Goal: Task Accomplishment & Management: Use online tool/utility

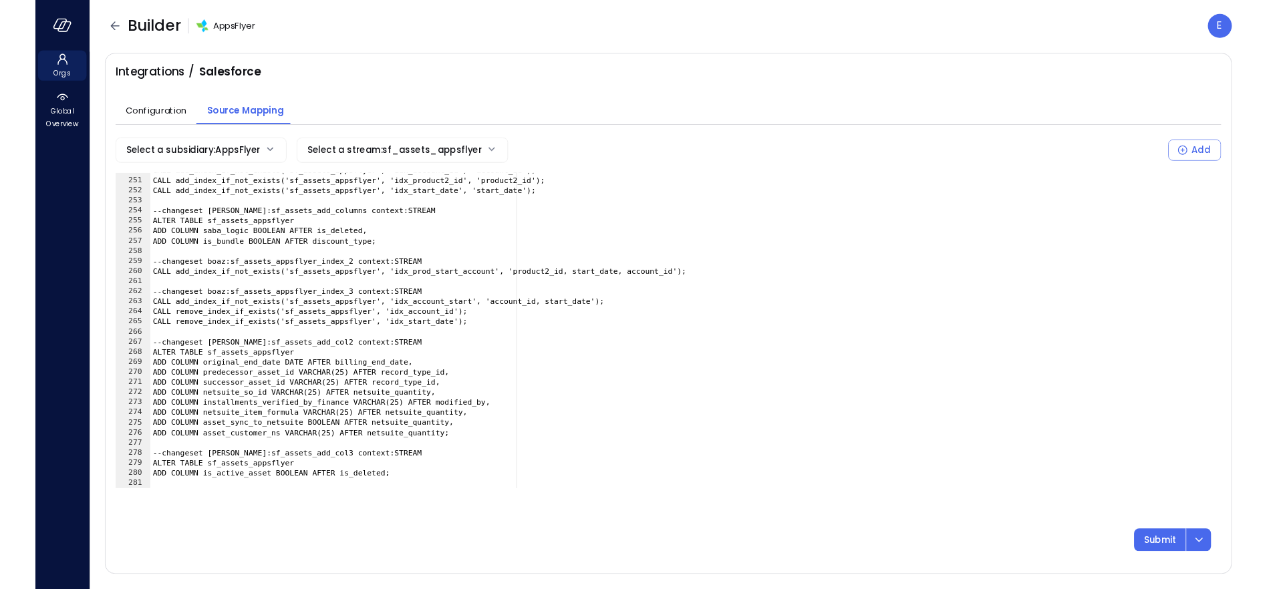
scroll to position [2670, 0]
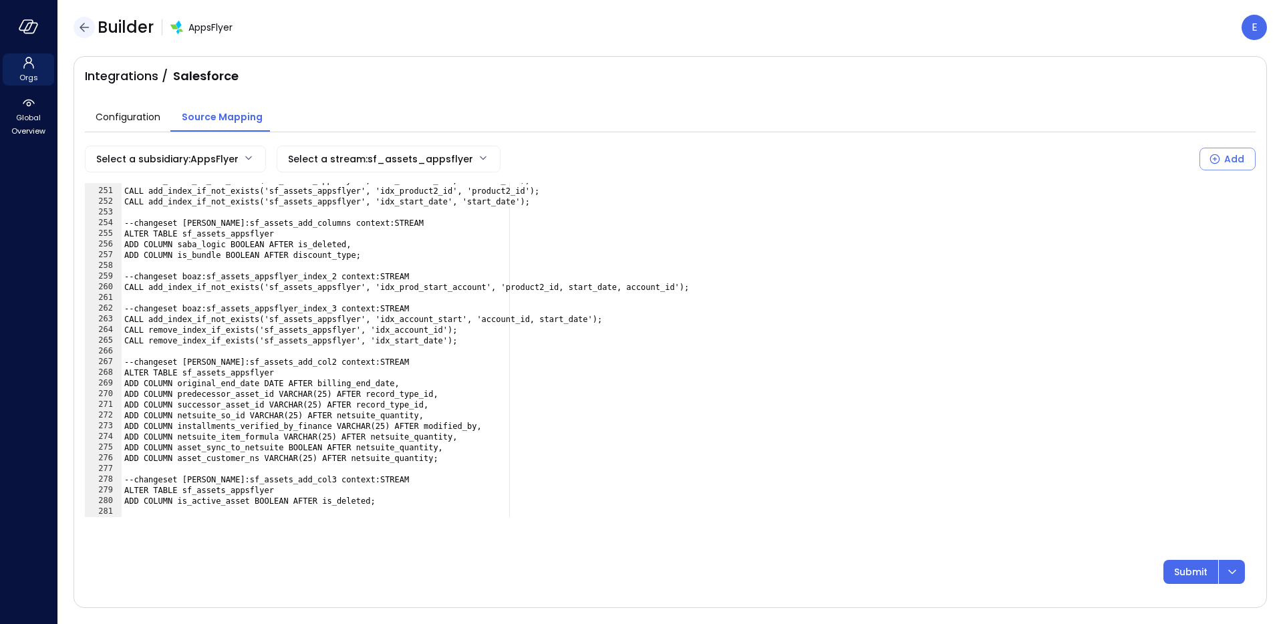
click at [88, 29] on icon "button" at bounding box center [84, 27] width 16 height 16
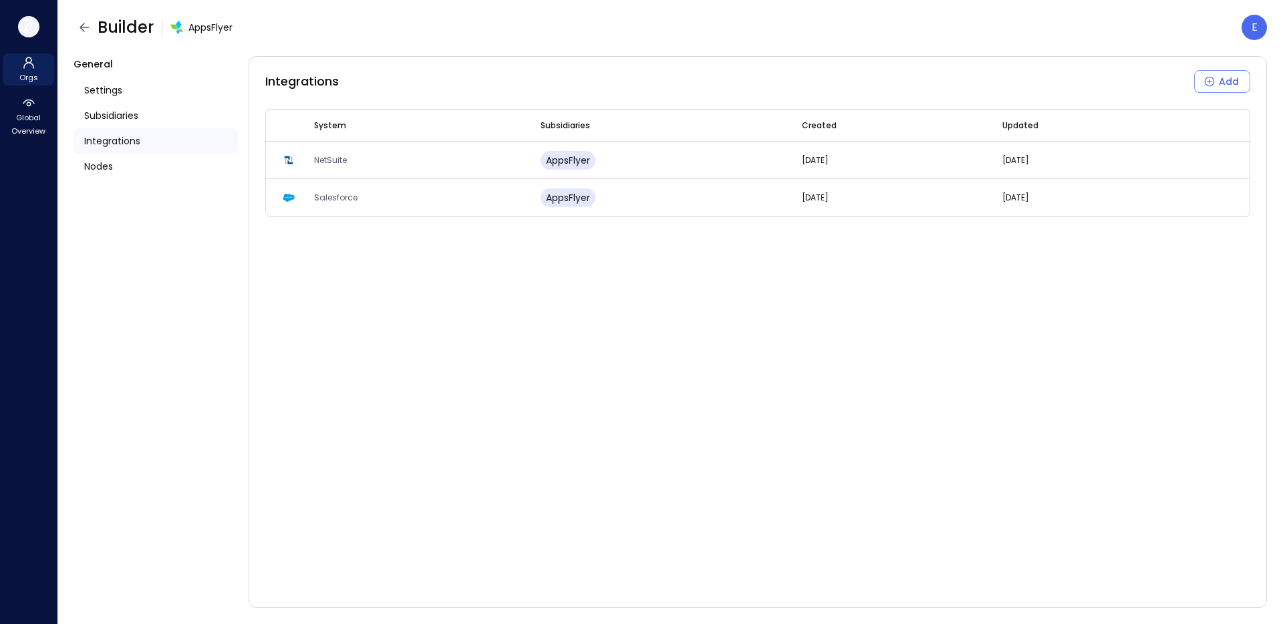
click at [24, 29] on icon "button" at bounding box center [29, 26] width 20 height 15
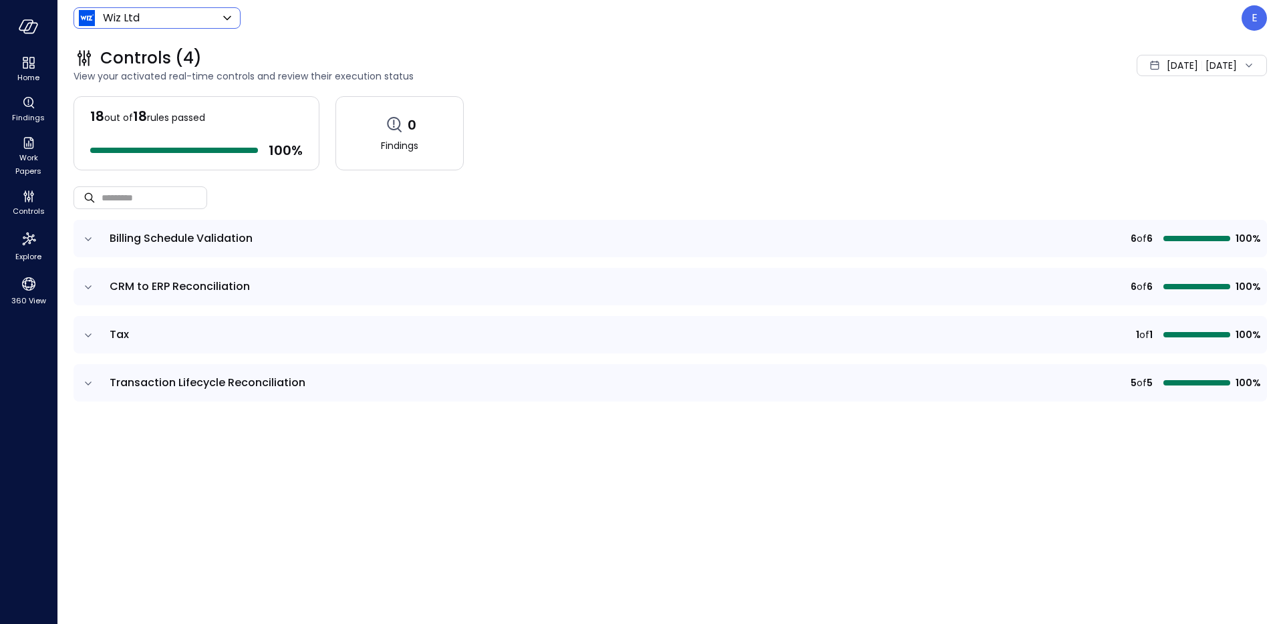
click at [97, 23] on body "Home Findings Work Papers Controls Explore 360 View Wiz Ltd ****** ​ E Controls…" at bounding box center [641, 312] width 1283 height 624
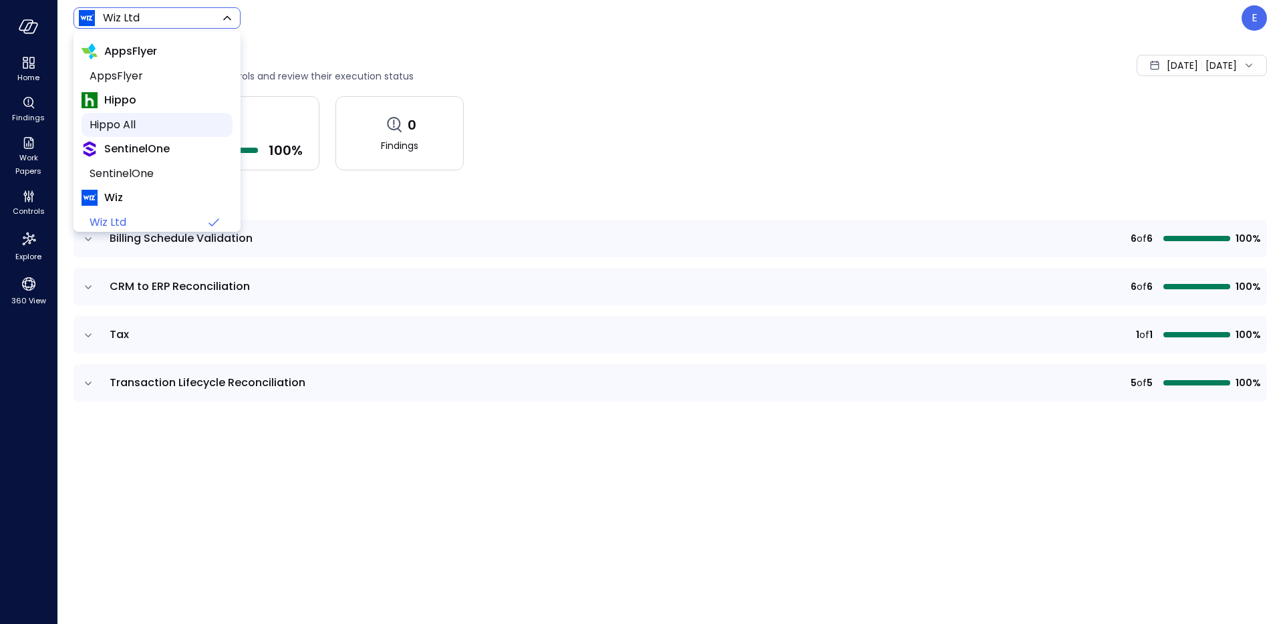
click at [116, 118] on span "Hippo All" at bounding box center [156, 125] width 132 height 16
type input "*******"
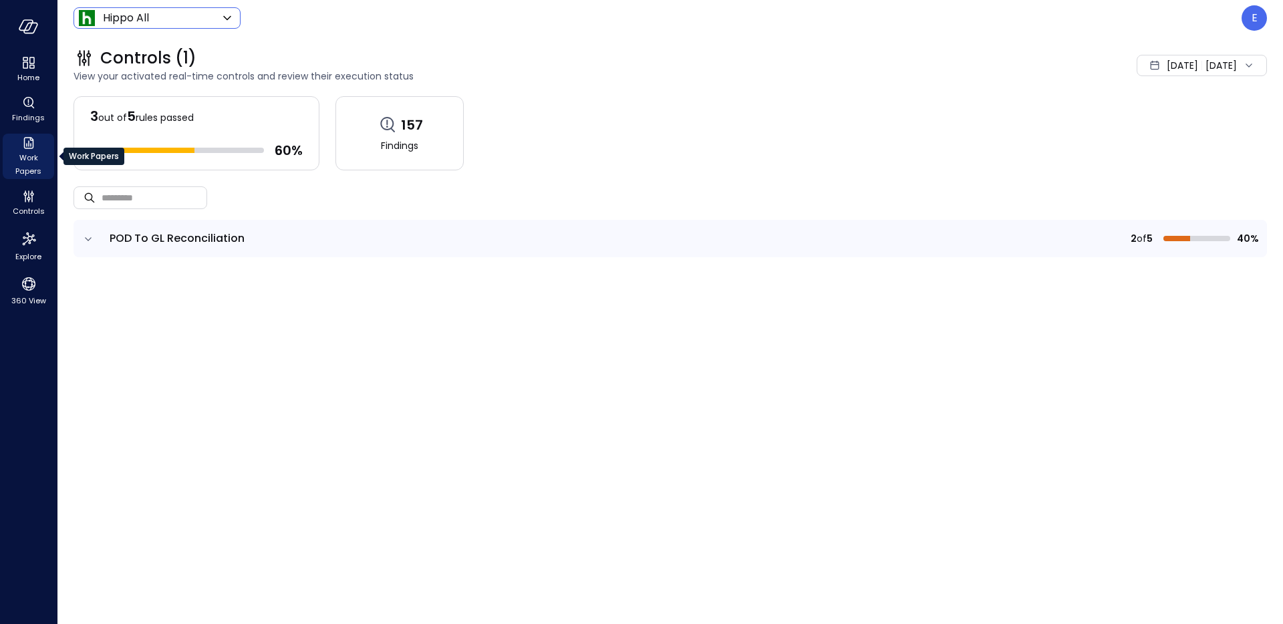
click at [26, 148] on icon "Work Papers" at bounding box center [29, 143] width 16 height 16
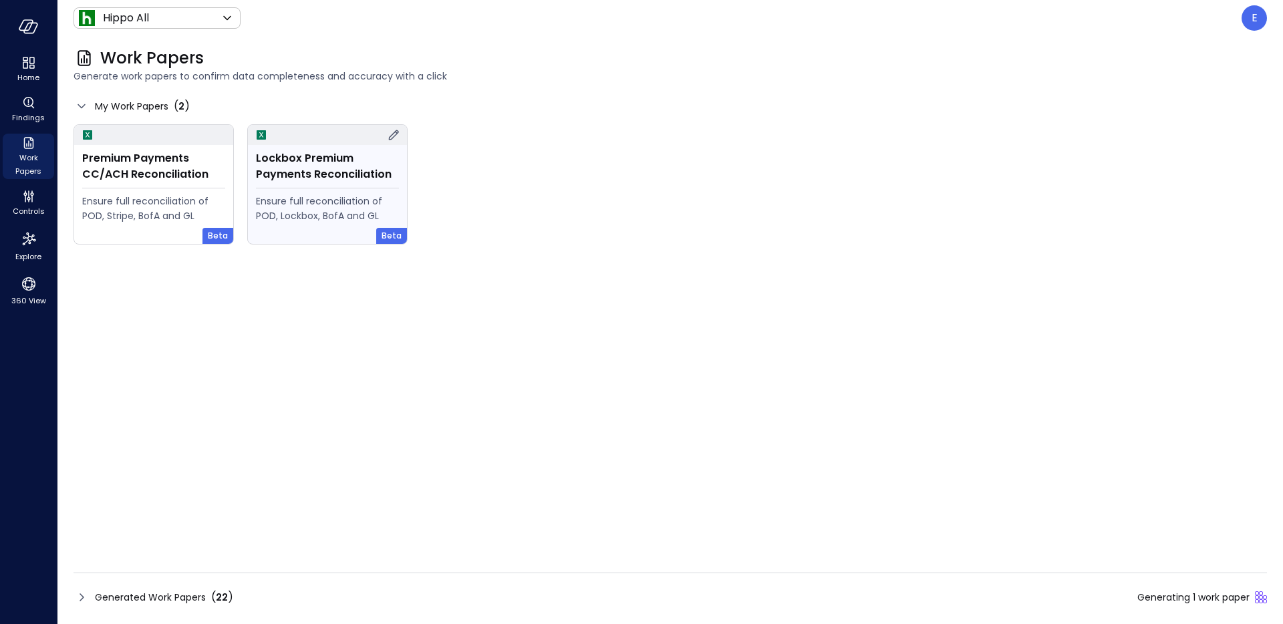
click at [315, 194] on div "Ensure full reconciliation of POD, Lockbox, BofA and GL" at bounding box center [327, 208] width 143 height 29
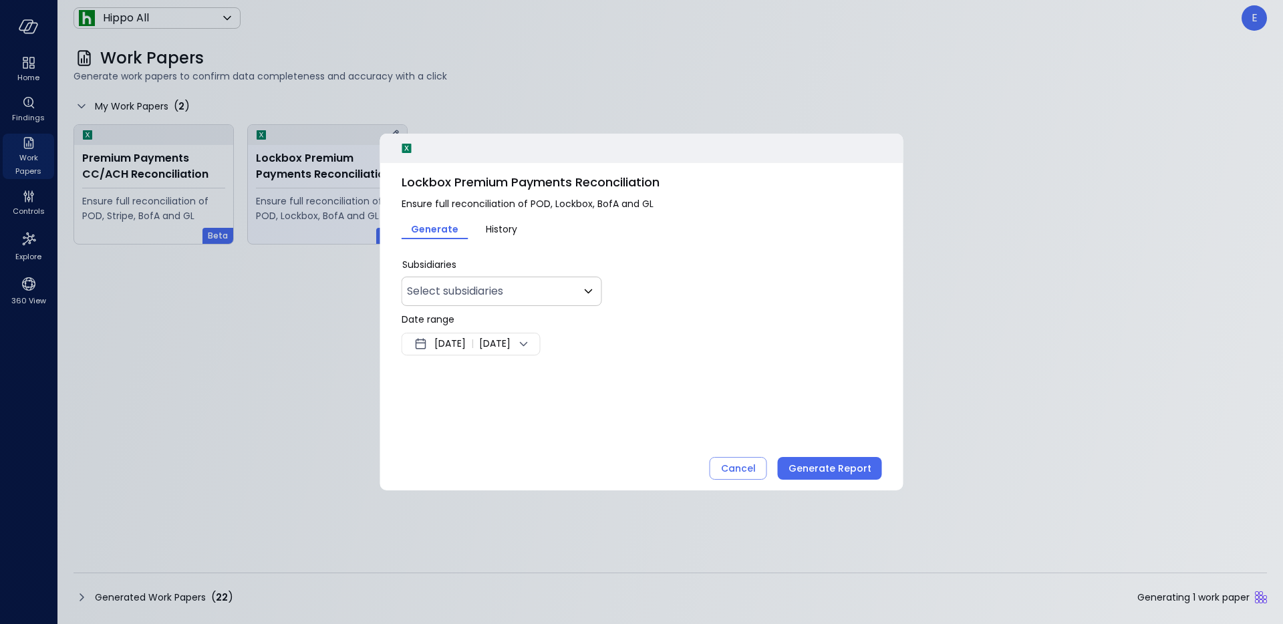
type input "***"
click at [483, 289] on body "Home Findings Work Papers Controls Explore 360 View Hippo All ******* ​ E Work …" at bounding box center [641, 312] width 1283 height 624
click at [483, 289] on div at bounding box center [641, 312] width 1283 height 624
click at [463, 341] on span "Aug 13, 2025" at bounding box center [449, 344] width 31 height 16
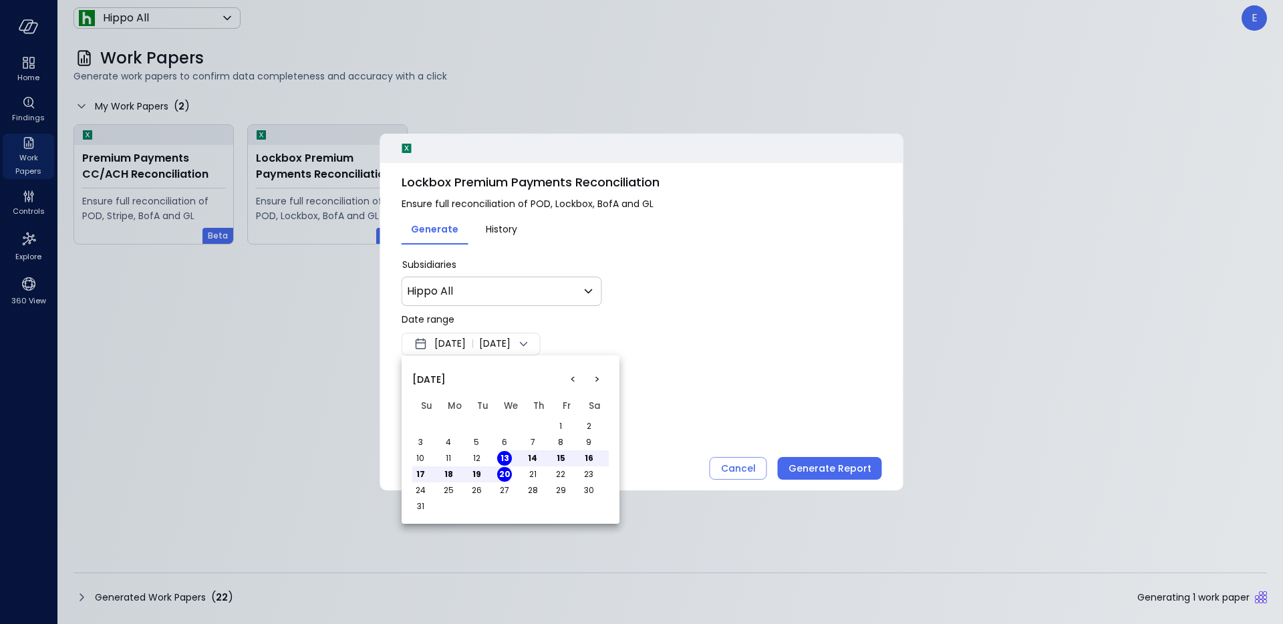
click at [571, 380] on button "<" at bounding box center [573, 380] width 24 height 24
click at [478, 425] on button "1" at bounding box center [476, 426] width 15 height 15
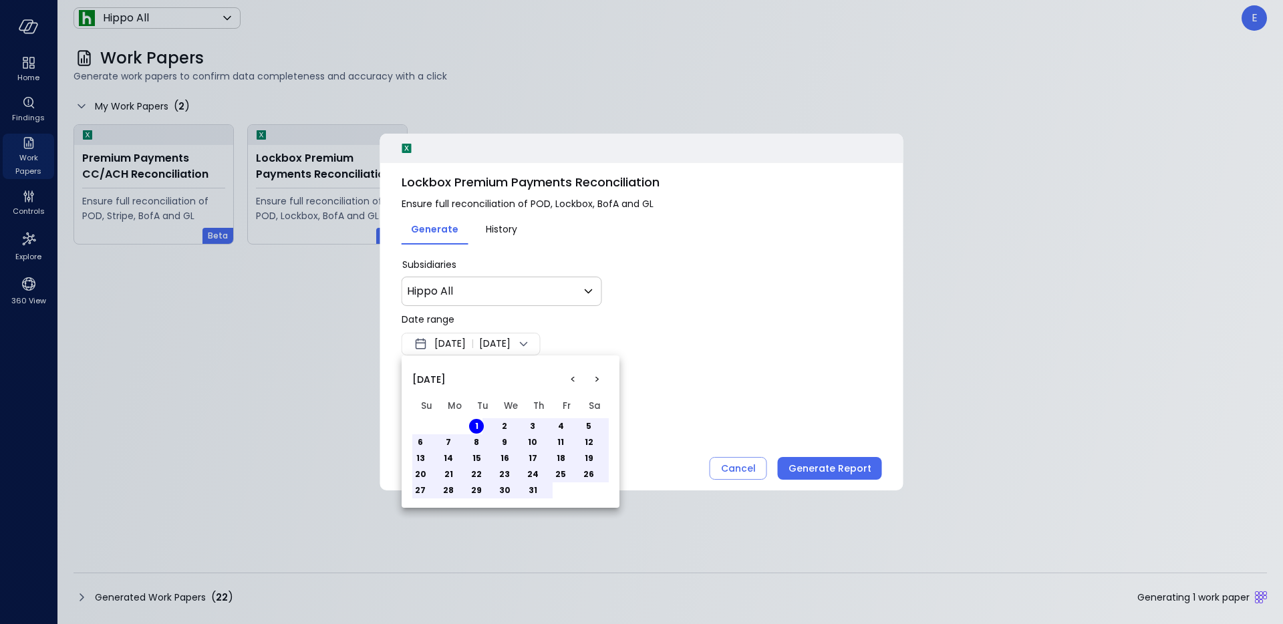
click at [535, 486] on button "31" at bounding box center [532, 490] width 15 height 15
click at [694, 399] on div at bounding box center [641, 312] width 1283 height 624
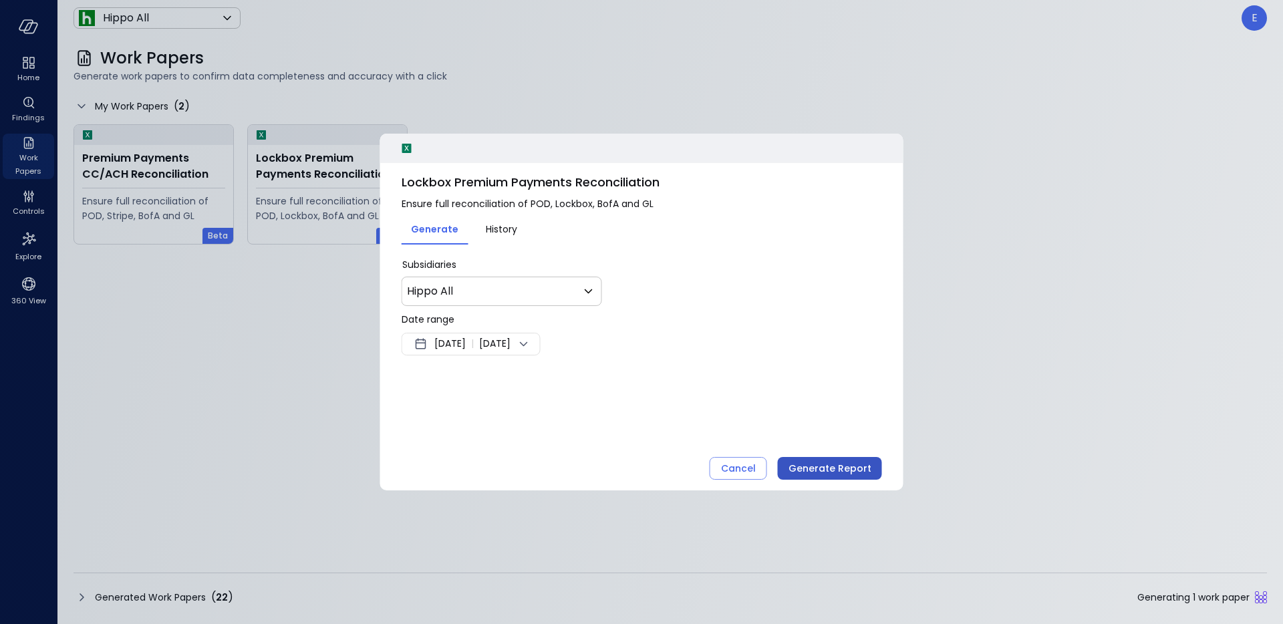
click at [845, 462] on div "Generate Report" at bounding box center [830, 468] width 83 height 17
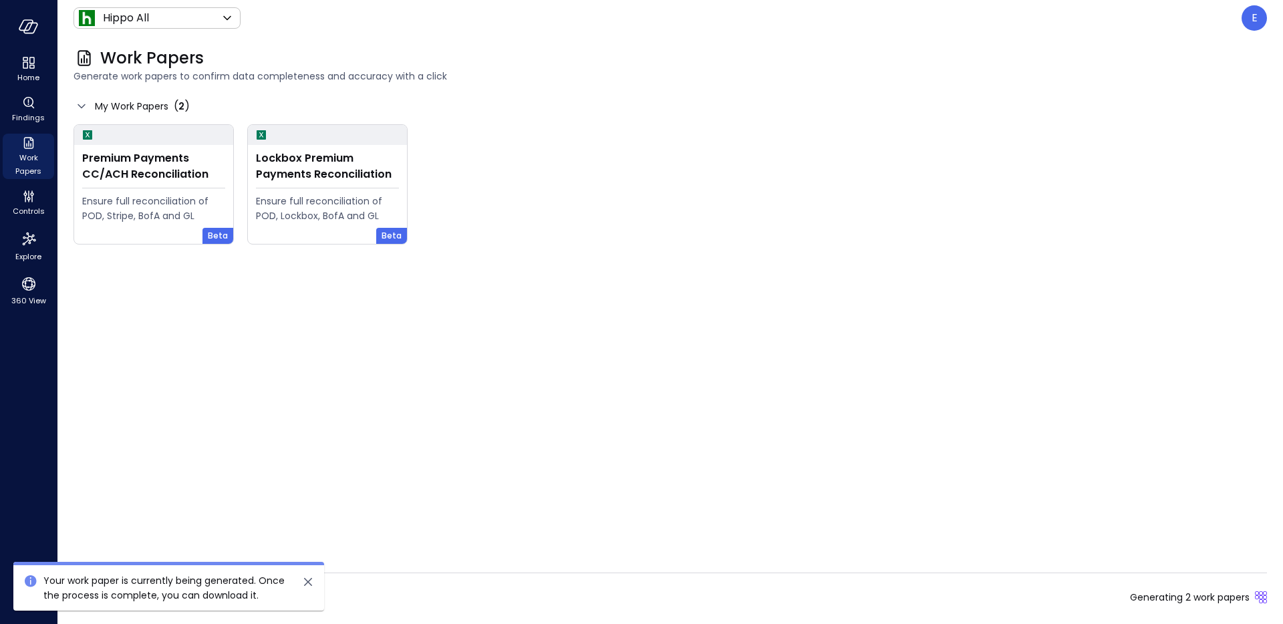
click at [309, 584] on icon "close" at bounding box center [308, 582] width 8 height 8
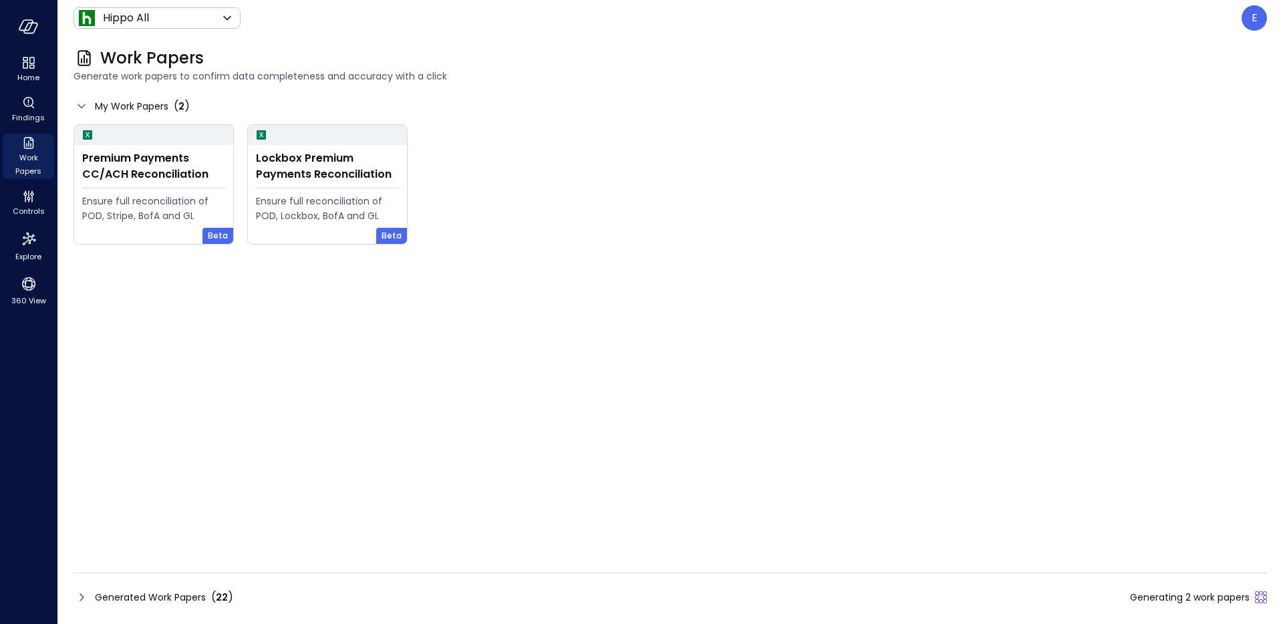
click at [85, 593] on icon at bounding box center [82, 597] width 16 height 16
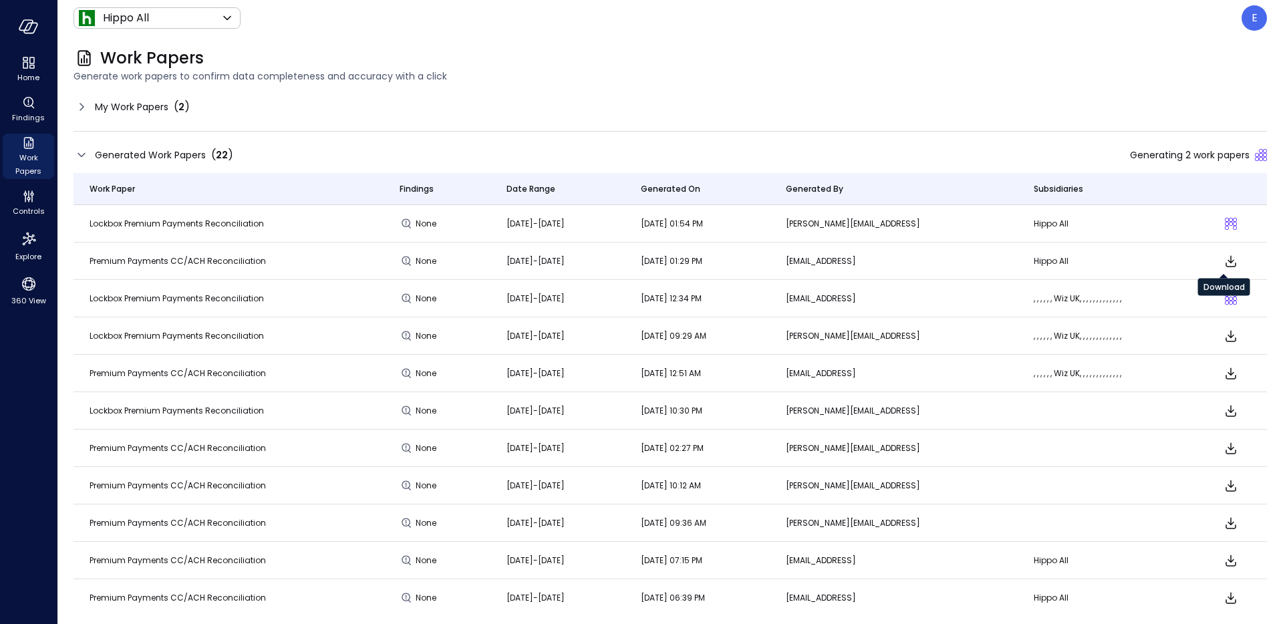
click at [1226, 261] on icon "Download" at bounding box center [1231, 260] width 11 height 11
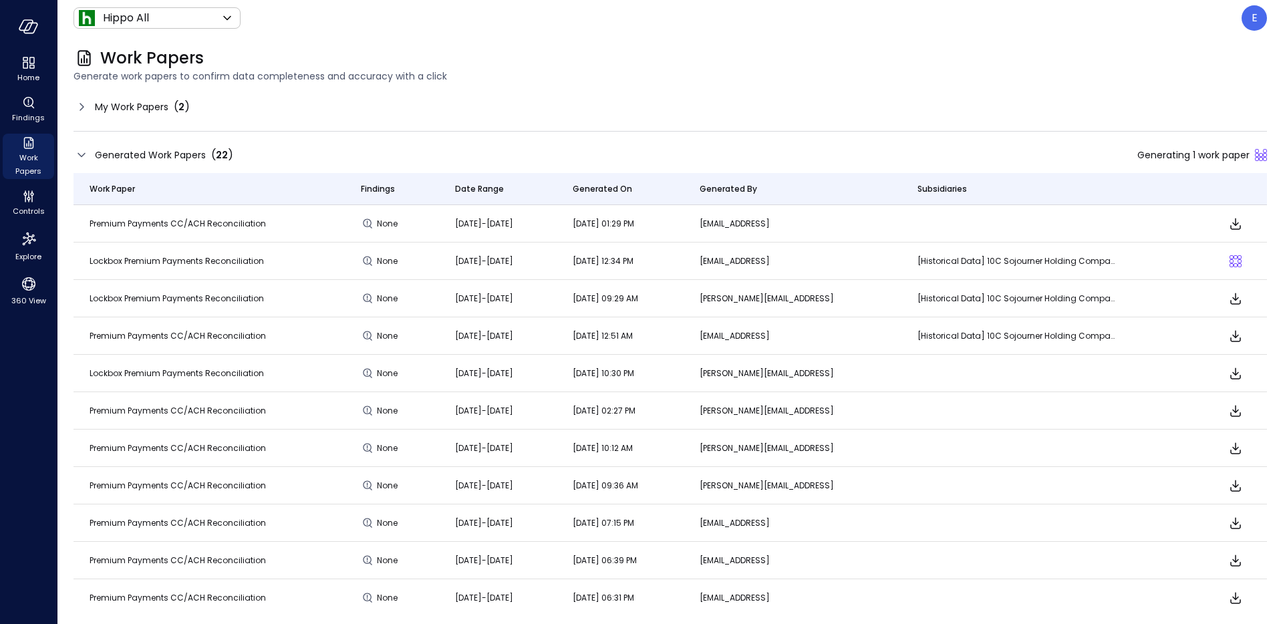
click at [116, 263] on span "Lockbox Premium Payments Reconciliation" at bounding box center [177, 260] width 174 height 11
click at [116, 262] on span "Lockbox Premium Payments Reconciliation" at bounding box center [177, 260] width 174 height 11
click at [202, 266] on span "Lockbox Premium Payments Reconciliation" at bounding box center [177, 260] width 174 height 11
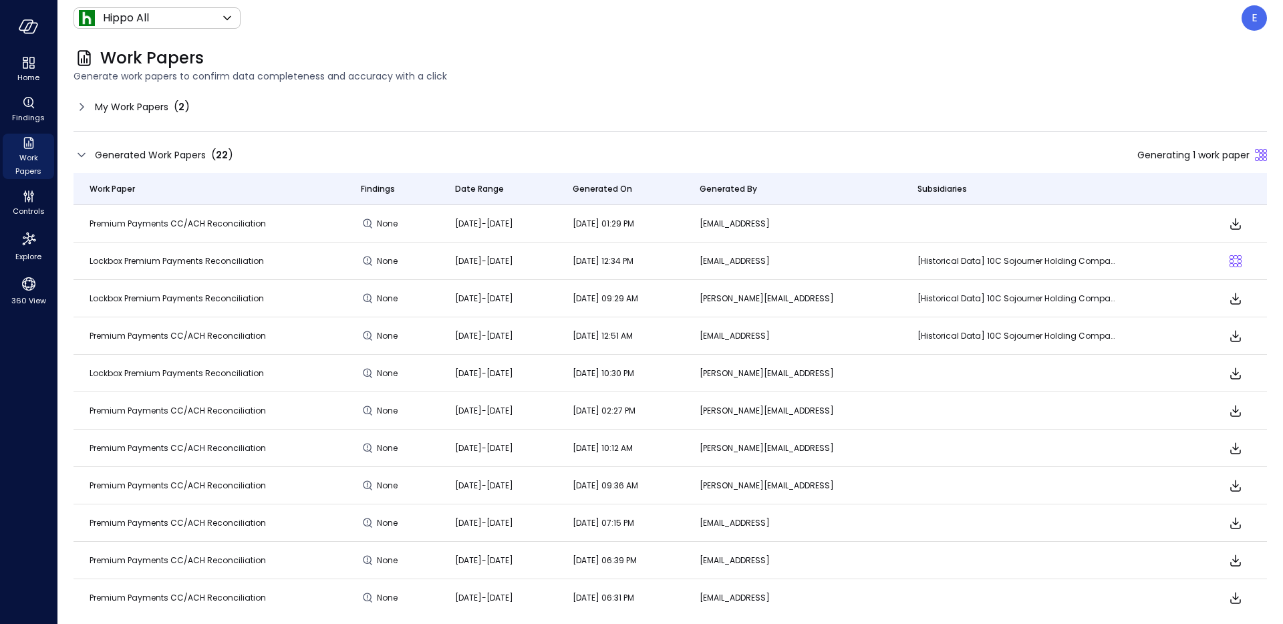
click at [81, 103] on icon at bounding box center [82, 107] width 16 height 16
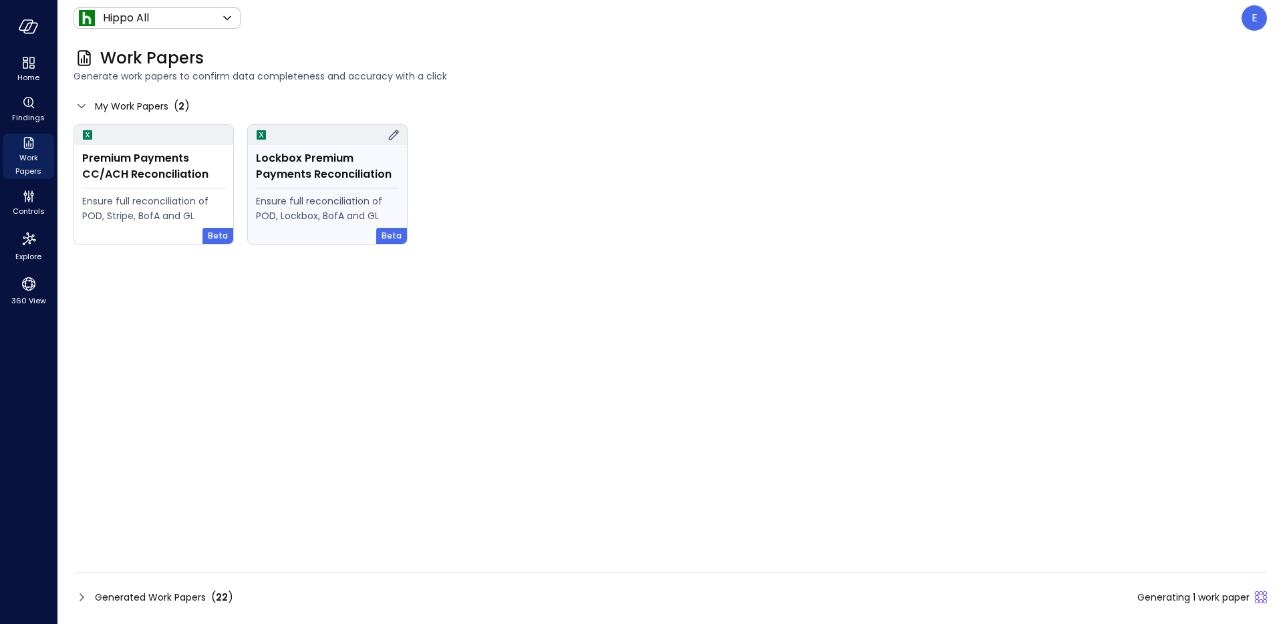
click at [331, 200] on div "Ensure full reconciliation of POD, Lockbox, BofA and GL" at bounding box center [327, 208] width 143 height 29
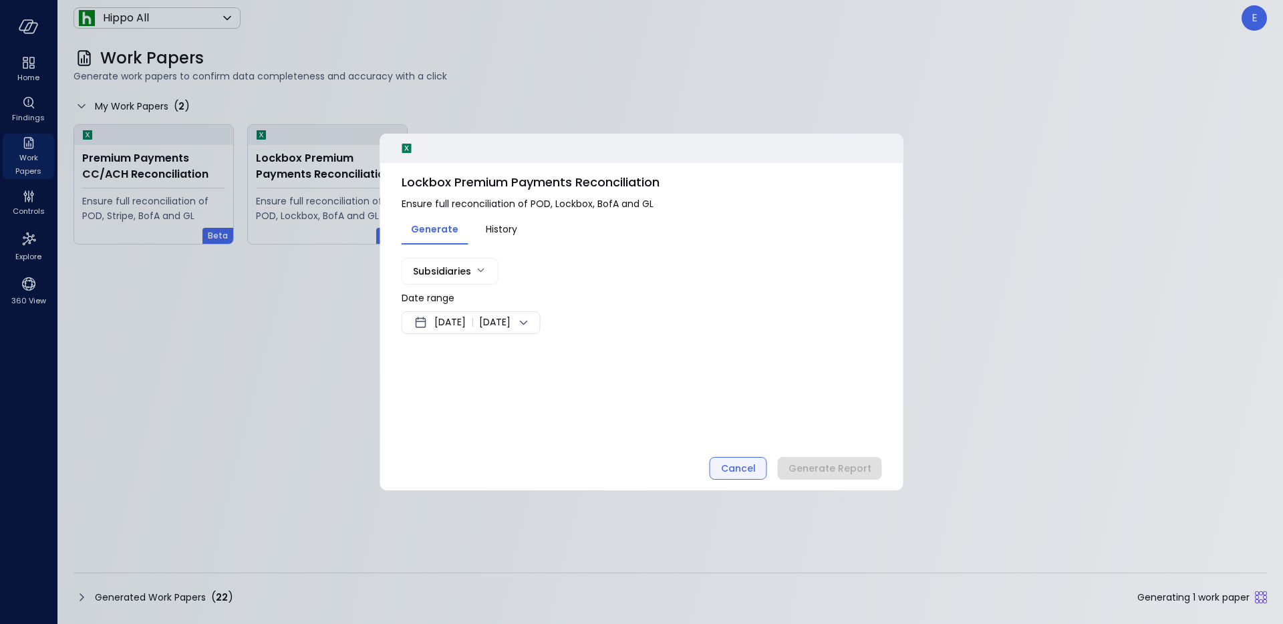
click at [733, 468] on div "Cancel" at bounding box center [738, 468] width 35 height 17
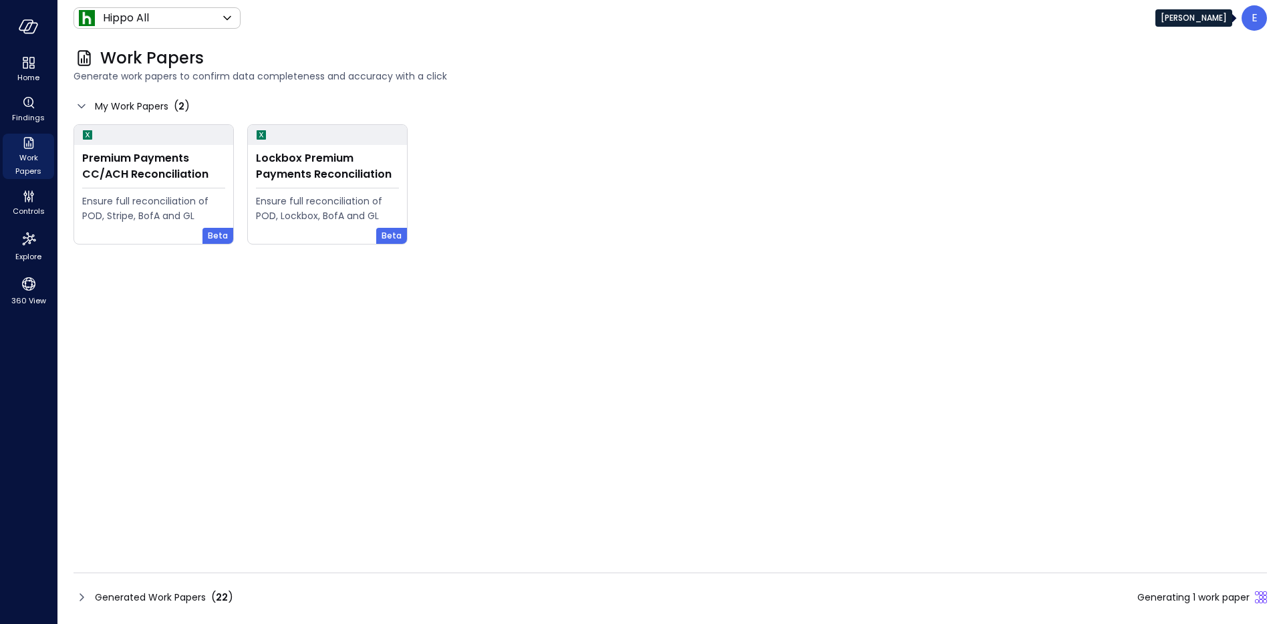
click at [1253, 15] on p "E" at bounding box center [1255, 18] width 6 height 16
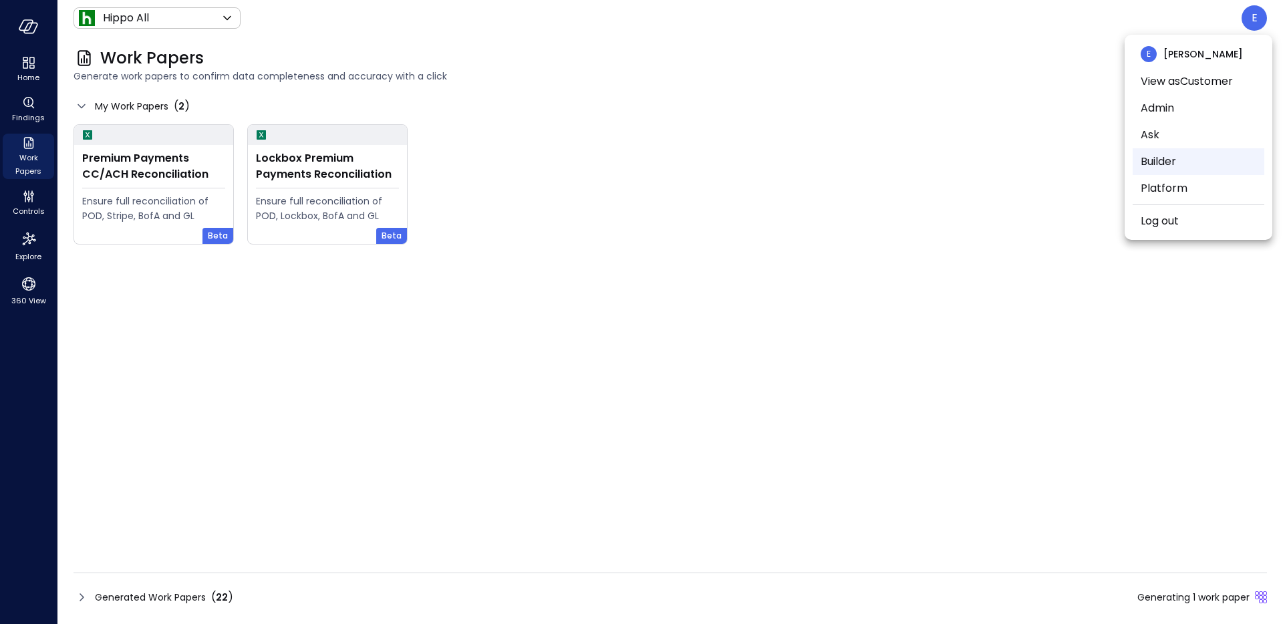
click at [1169, 164] on li "Builder" at bounding box center [1199, 161] width 132 height 27
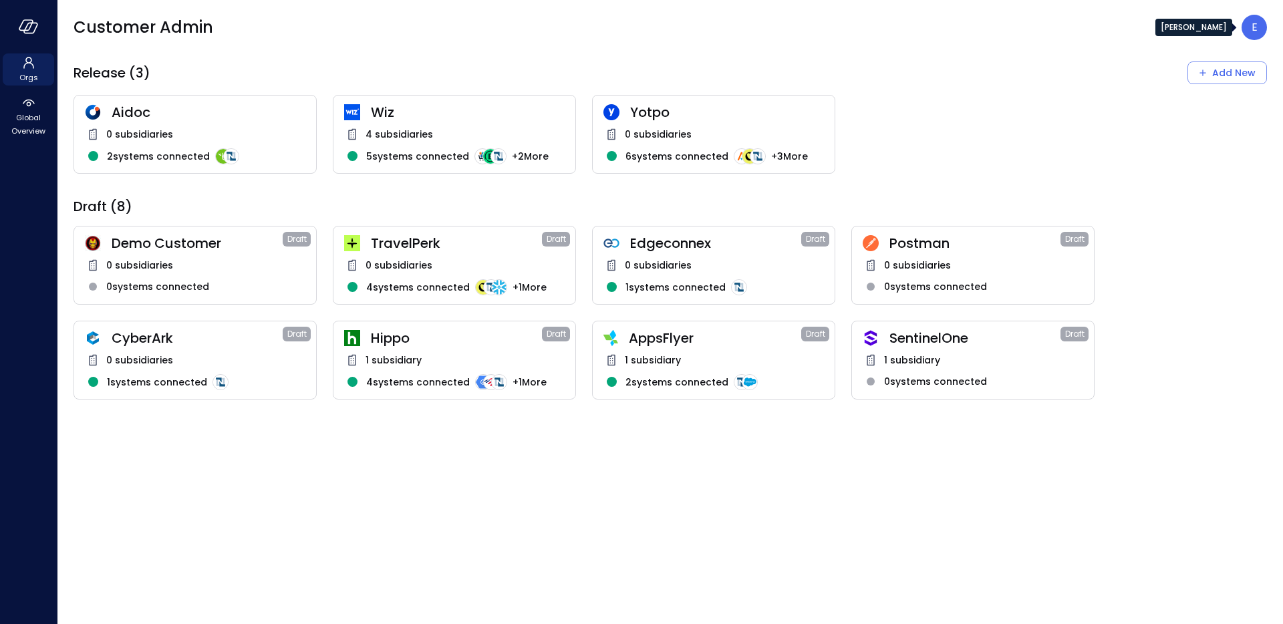
click at [1254, 31] on p "E" at bounding box center [1255, 27] width 6 height 16
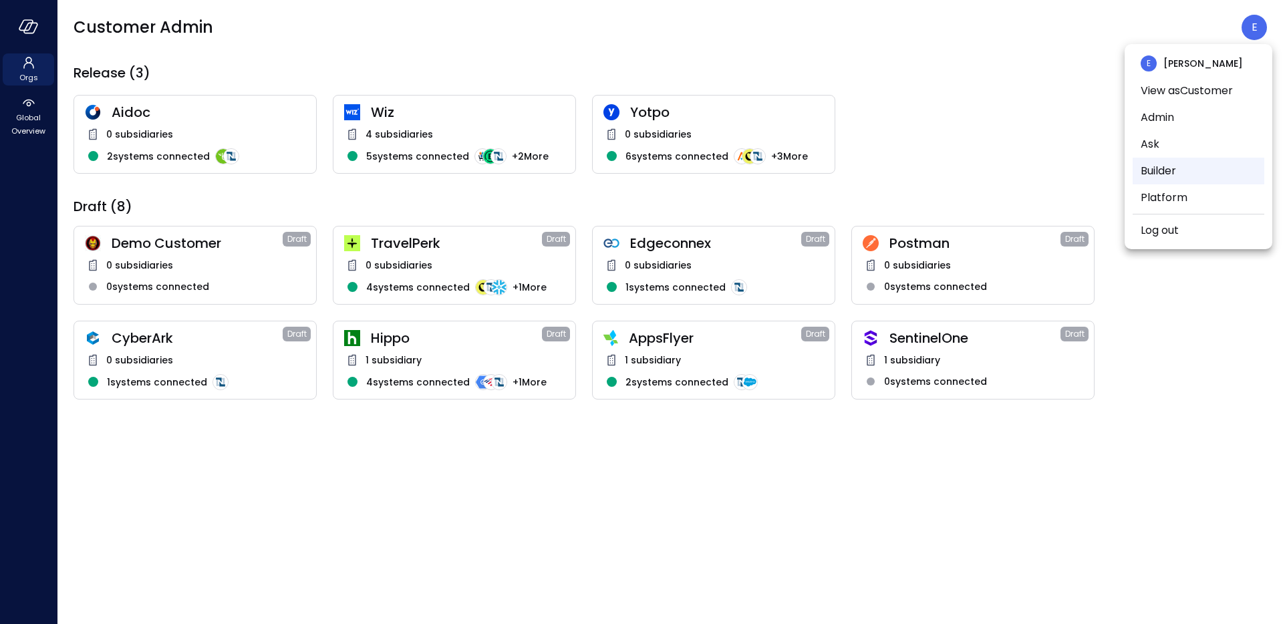
click at [1165, 174] on li "Builder" at bounding box center [1199, 171] width 132 height 27
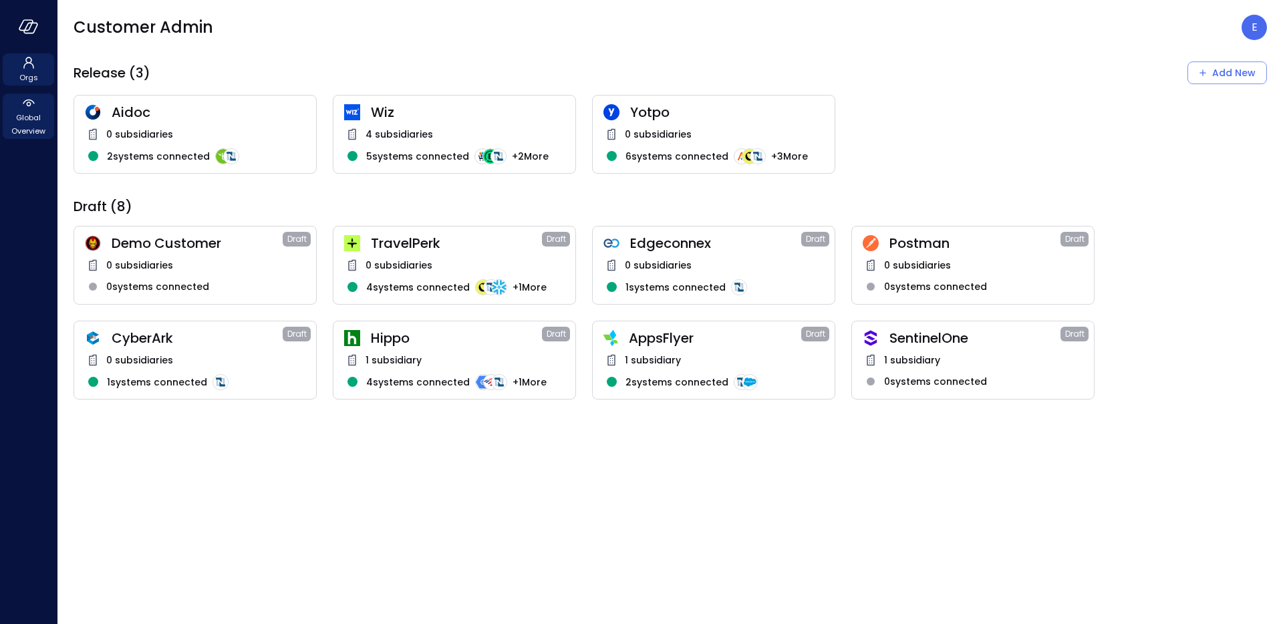
click at [19, 109] on div "Global Overview" at bounding box center [28, 116] width 51 height 45
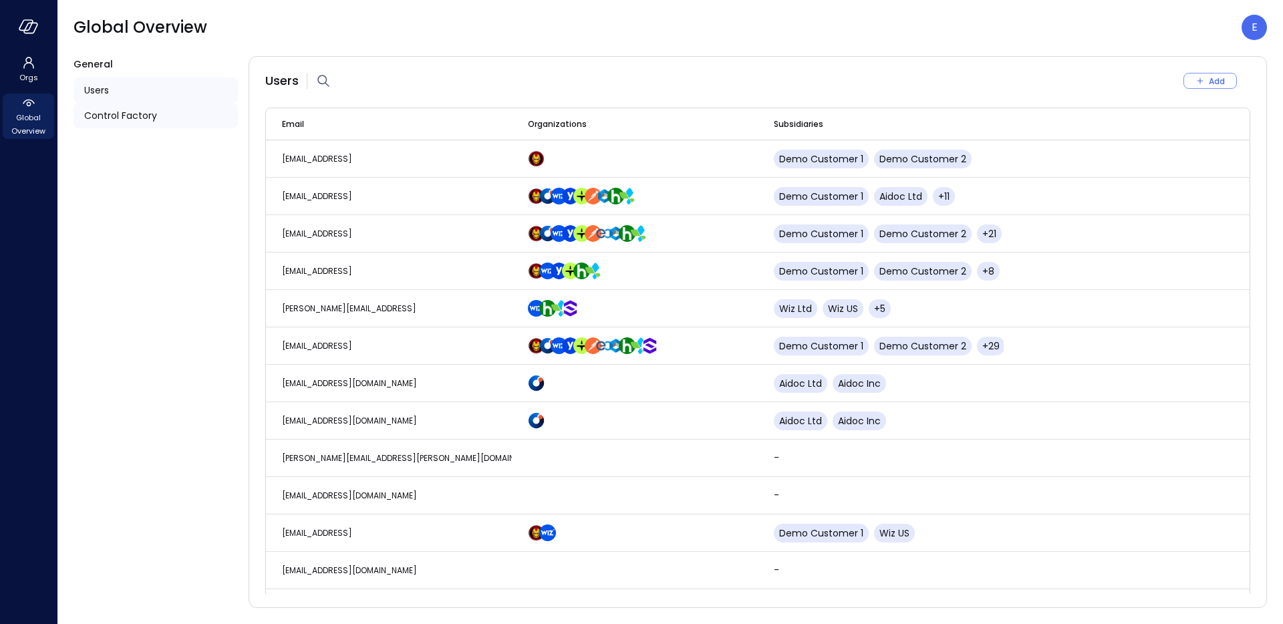
click at [112, 110] on span "Control Factory" at bounding box center [120, 115] width 73 height 15
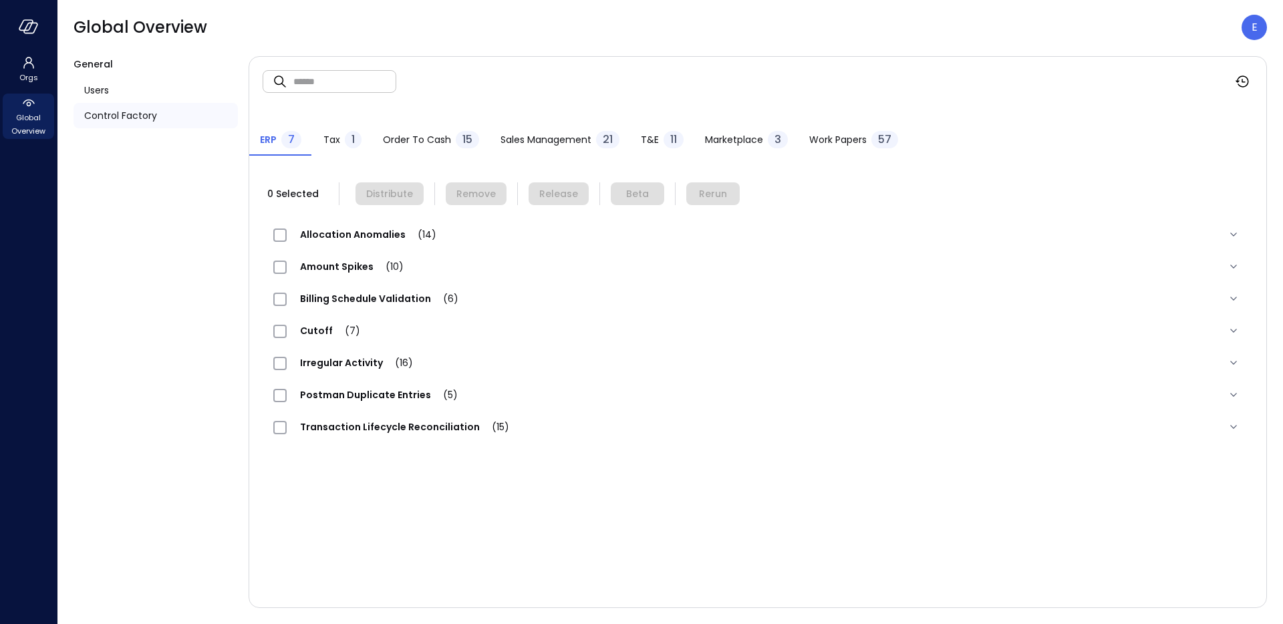
click at [846, 142] on span "Work Papers" at bounding box center [837, 139] width 57 height 15
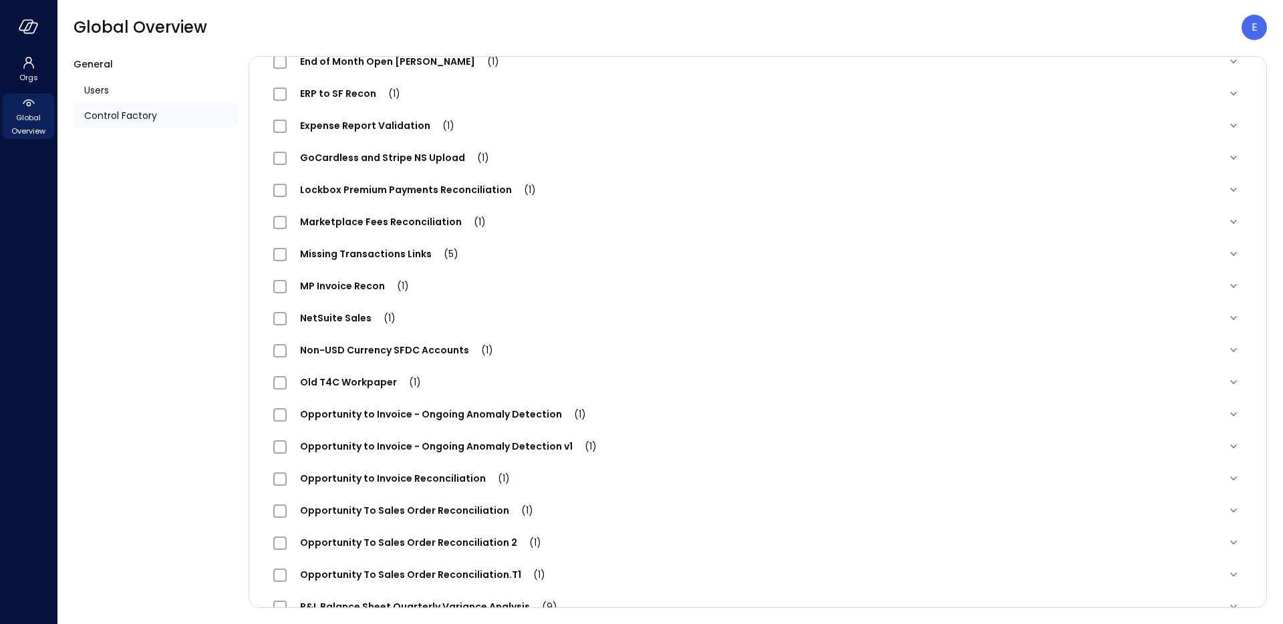
scroll to position [526, 0]
click at [444, 195] on span "Lockbox Premium Payments Reconciliation (1)" at bounding box center [418, 189] width 263 height 13
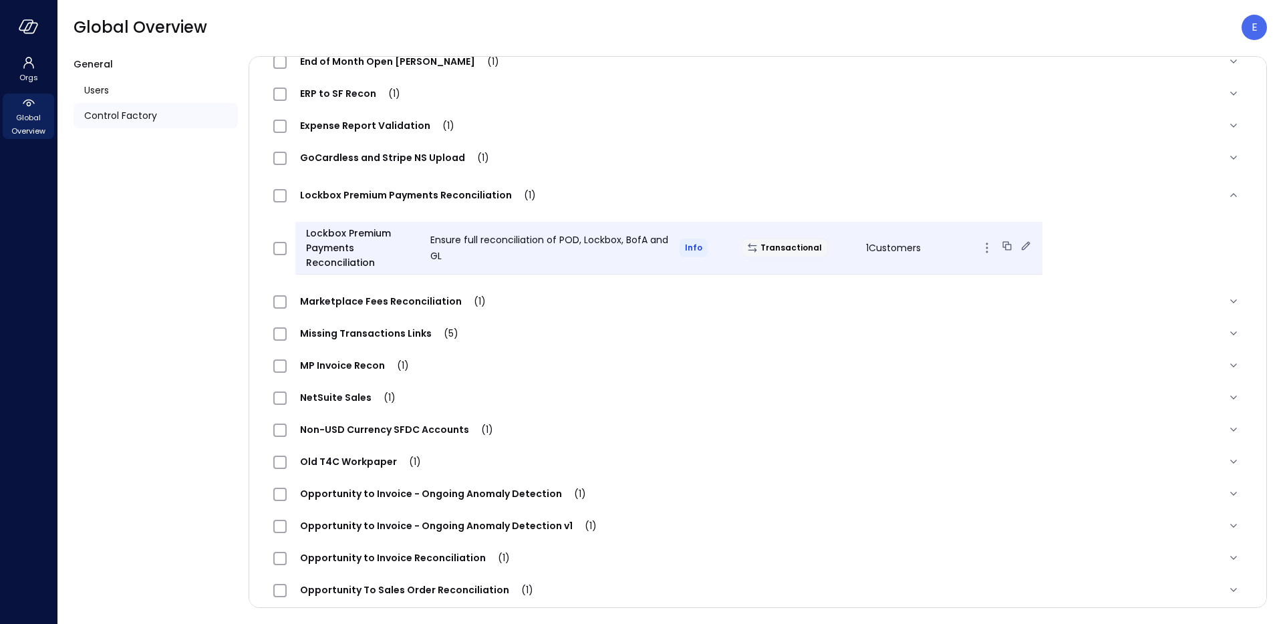
click at [1019, 245] on icon at bounding box center [1025, 245] width 13 height 13
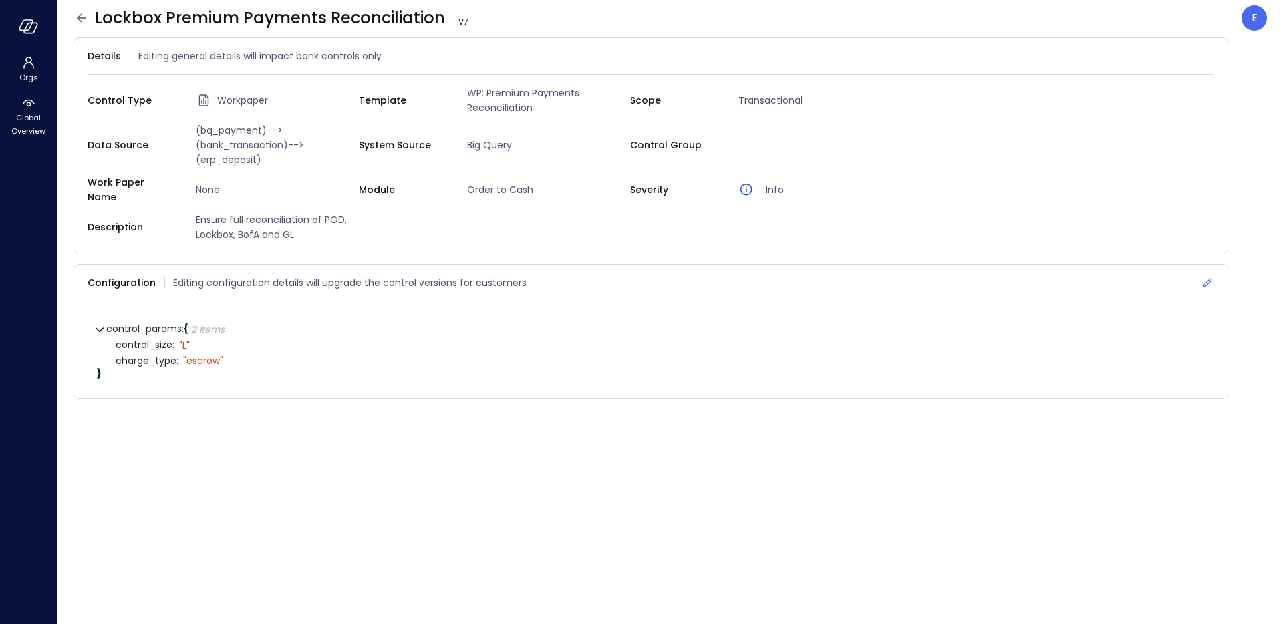
click at [1206, 279] on icon at bounding box center [1208, 283] width 9 height 9
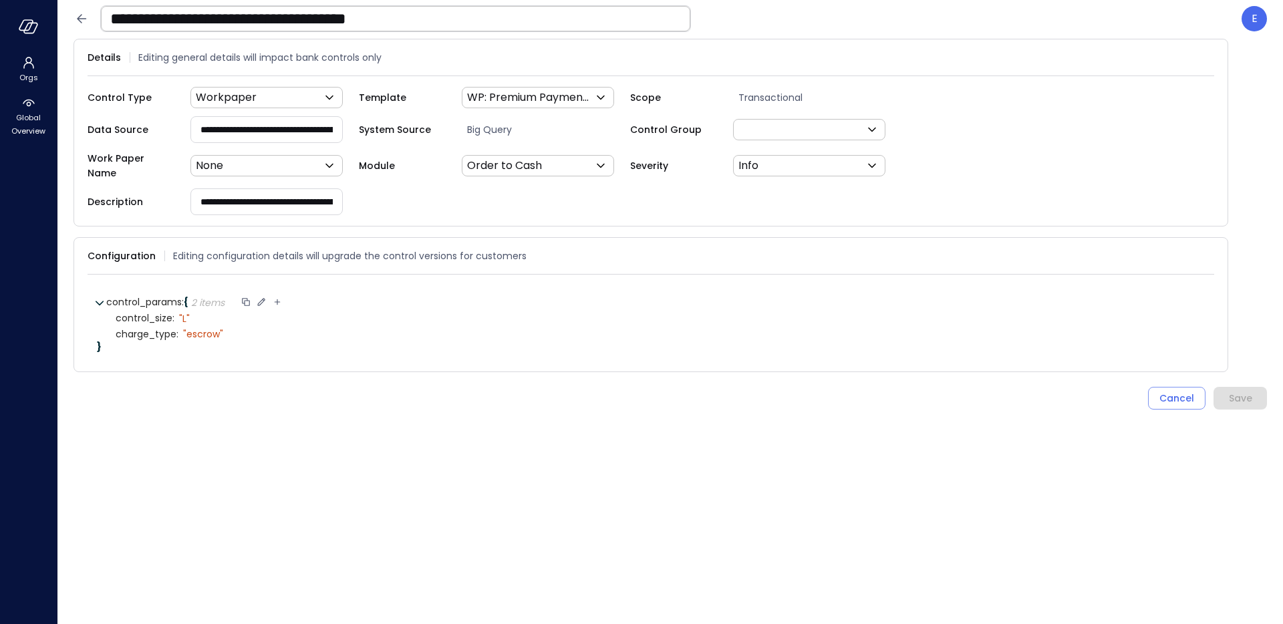
click at [277, 296] on icon at bounding box center [277, 302] width 12 height 12
type input "*"
type input "**********"
click at [394, 297] on icon at bounding box center [394, 301] width 9 height 9
click at [241, 343] on icon at bounding box center [241, 349] width 12 height 12
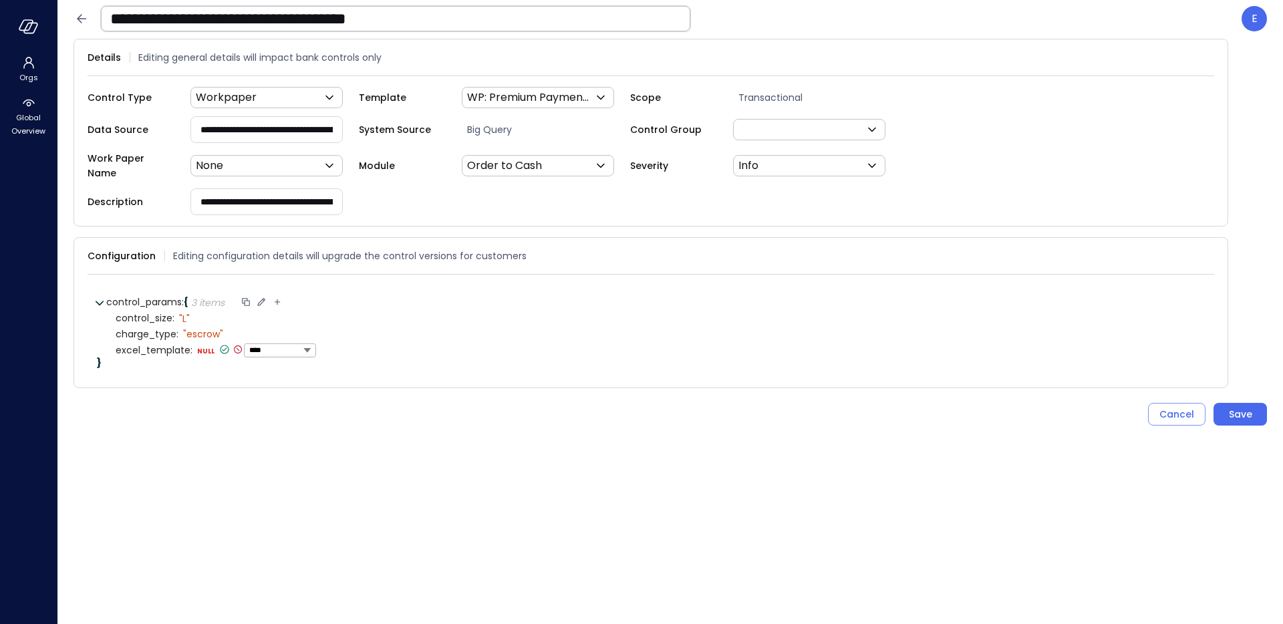
click at [285, 346] on div "****** ****** ******* **** ****** *****" at bounding box center [280, 350] width 72 height 14
click at [286, 346] on select "****** ****** ******* **** ****** *****" at bounding box center [279, 350] width 61 height 8
click at [249, 346] on select "****** ****** ******* **** ****** *****" at bounding box center [279, 350] width 61 height 8
select select "******"
click at [253, 343] on textarea "****" at bounding box center [247, 350] width 101 height 15
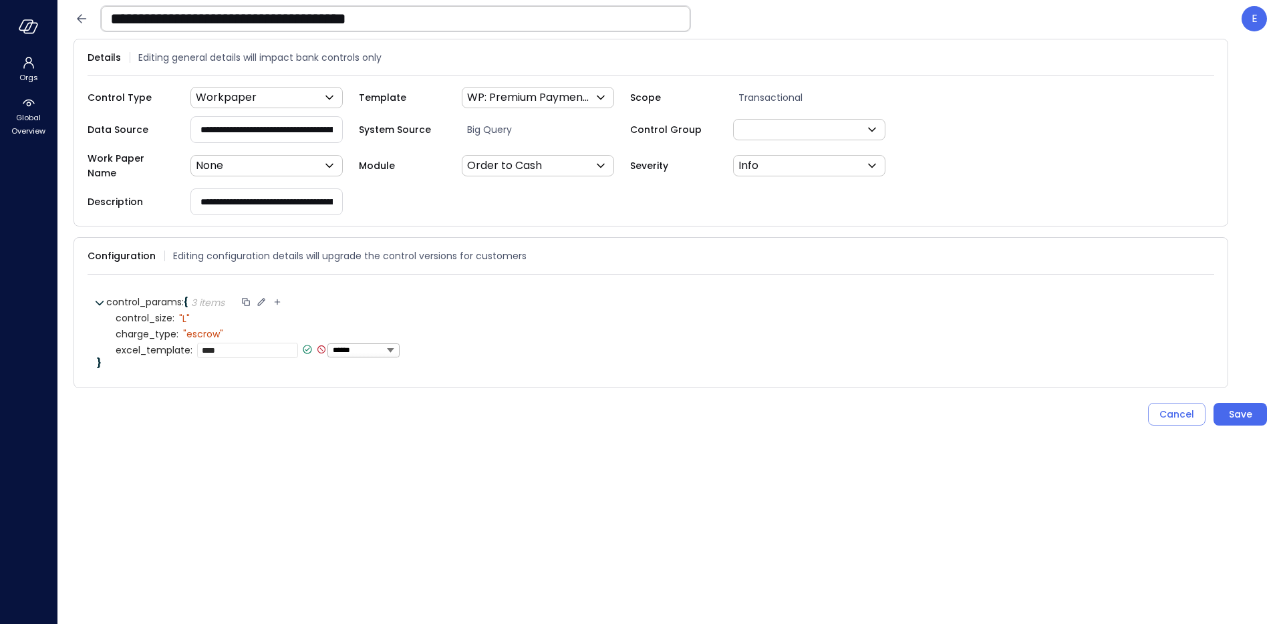
click at [253, 343] on textarea "****" at bounding box center [247, 350] width 101 height 15
paste textarea "**********"
type textarea "**********"
click at [305, 343] on icon at bounding box center [307, 349] width 12 height 12
click at [1238, 406] on div "Save" at bounding box center [1240, 414] width 23 height 17
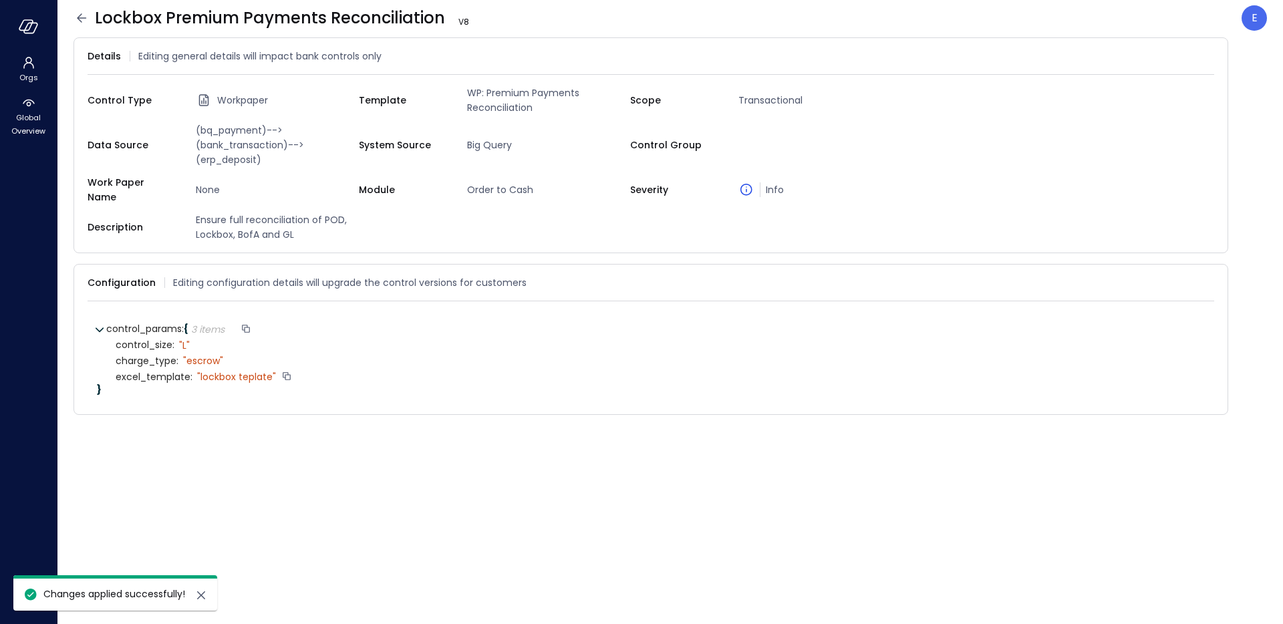
click at [83, 19] on icon at bounding box center [82, 18] width 16 height 16
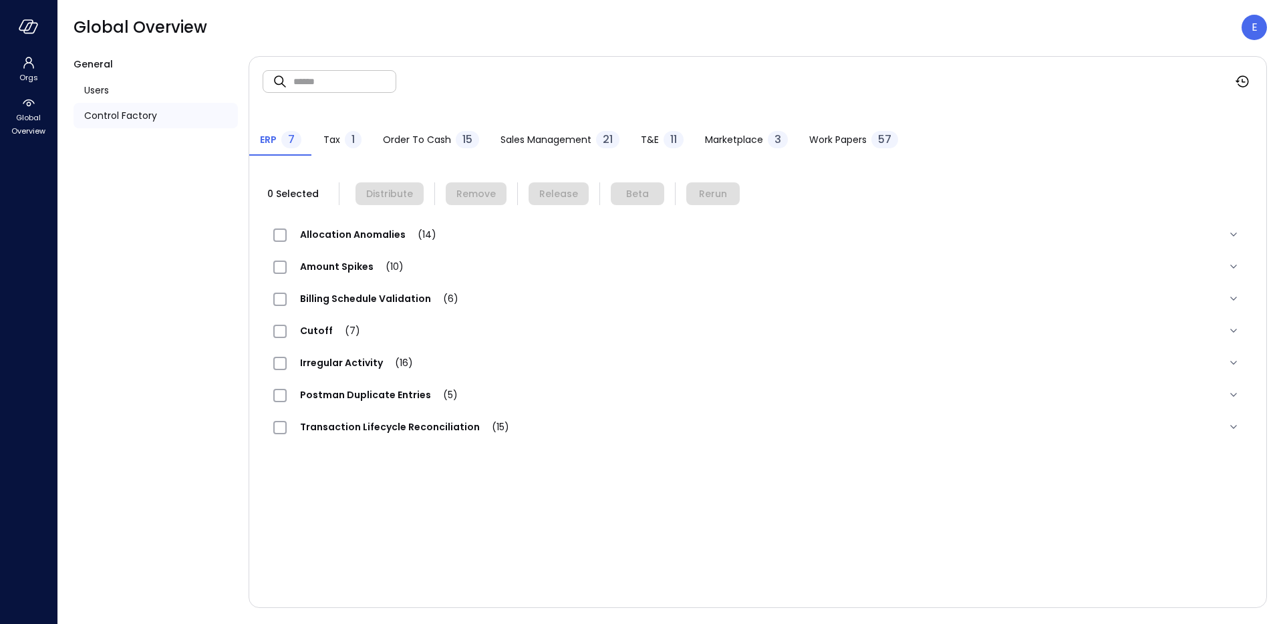
click at [825, 134] on span "Work Papers" at bounding box center [837, 139] width 57 height 15
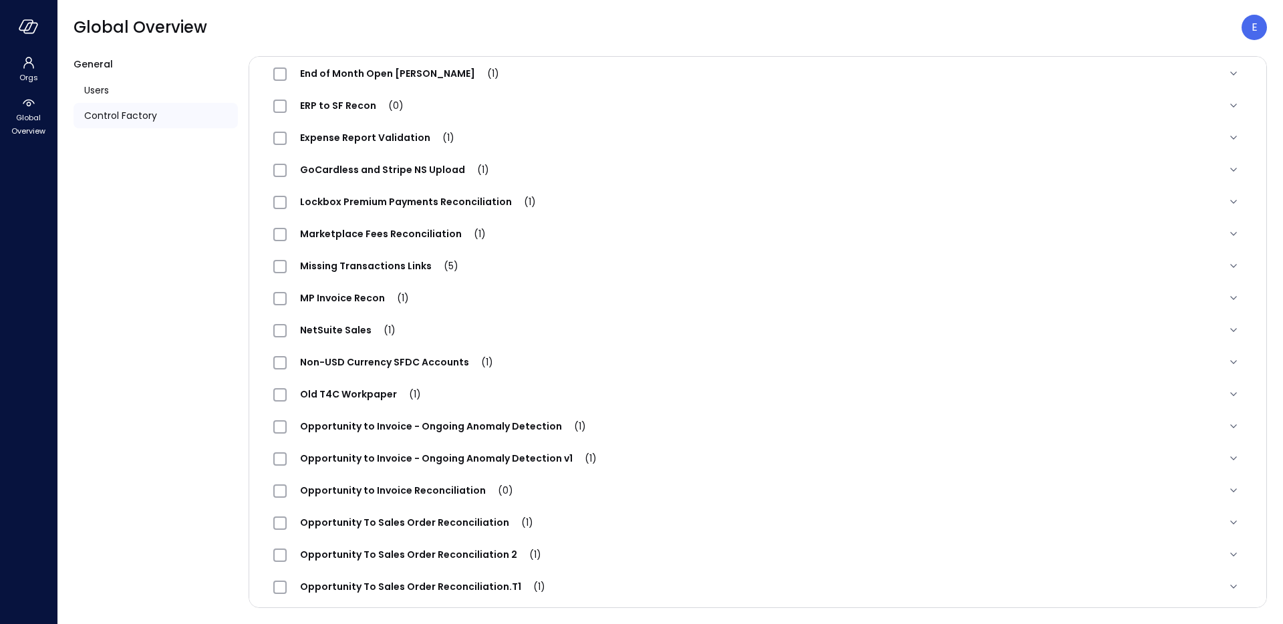
scroll to position [420, 0]
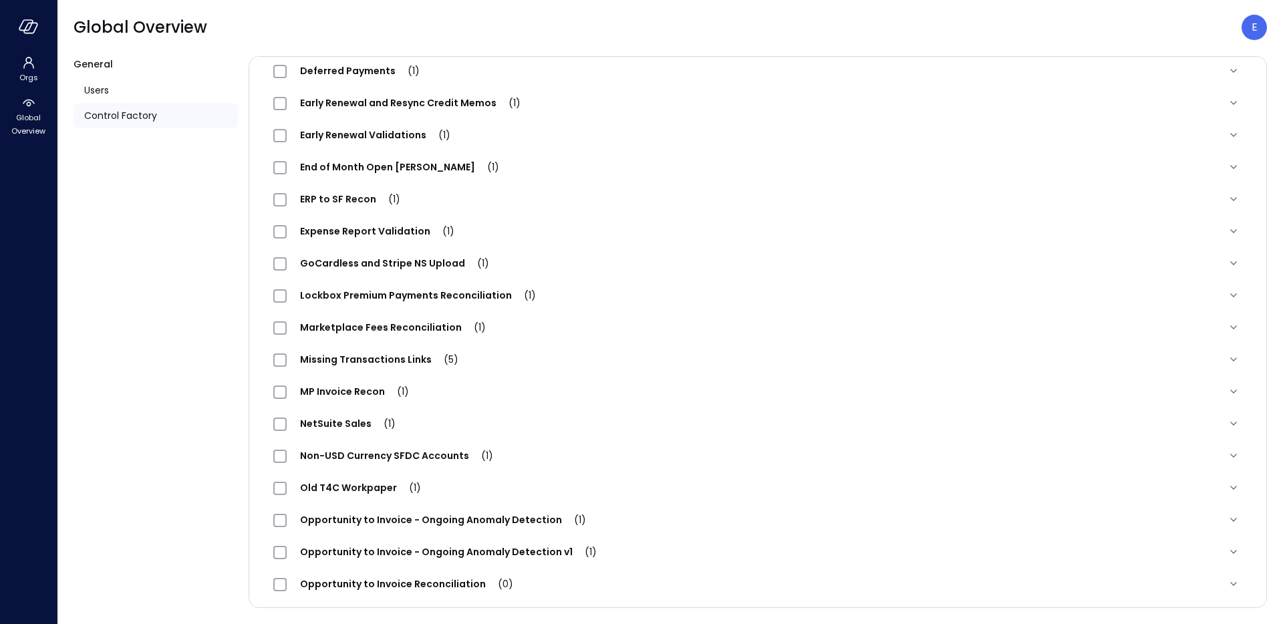
click at [396, 295] on span "Lockbox Premium Payments Reconciliation (1)" at bounding box center [418, 295] width 263 height 13
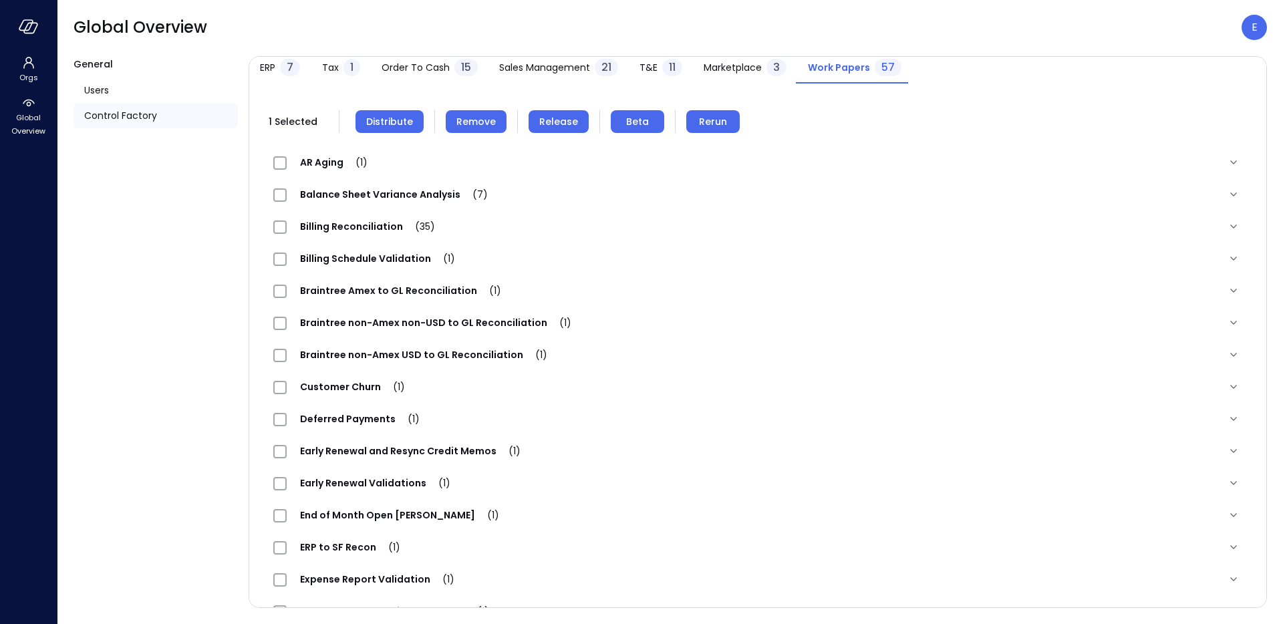
scroll to position [72, 0]
click at [470, 122] on span "Remove" at bounding box center [475, 122] width 39 height 15
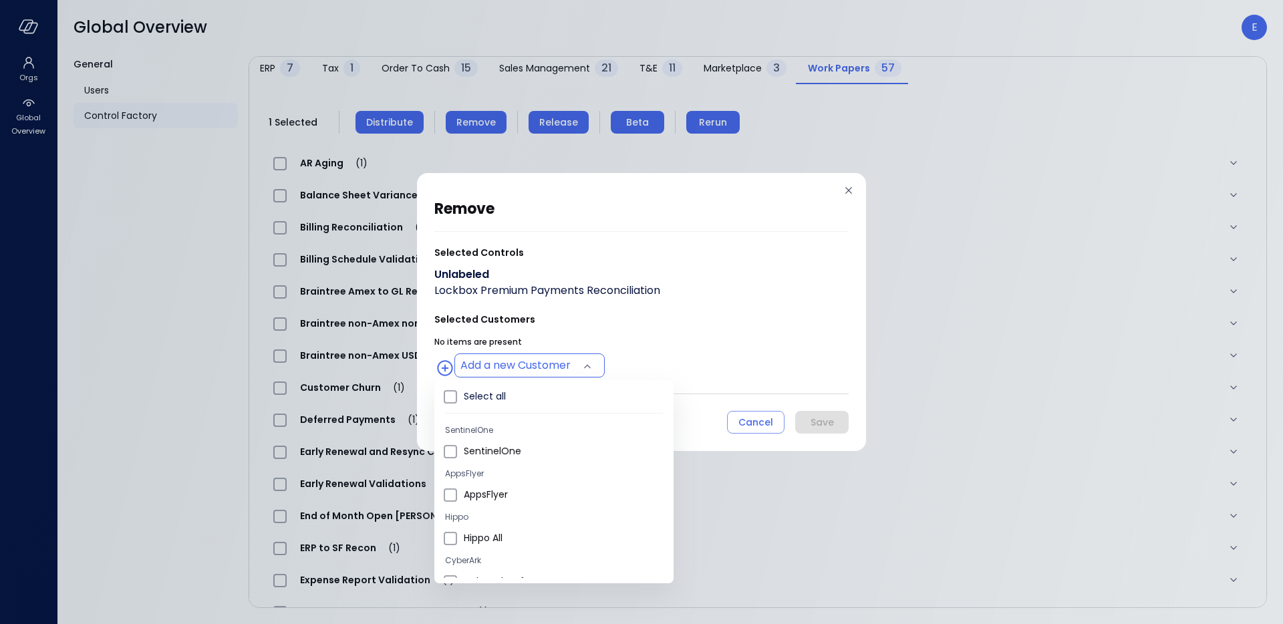
click at [493, 357] on body "Orgs Global Overview Global Overview E General Users Control Factory ​ ​ ERP 7 …" at bounding box center [641, 312] width 1283 height 624
click at [480, 538] on span "Hippo All" at bounding box center [563, 538] width 199 height 14
type input "**********"
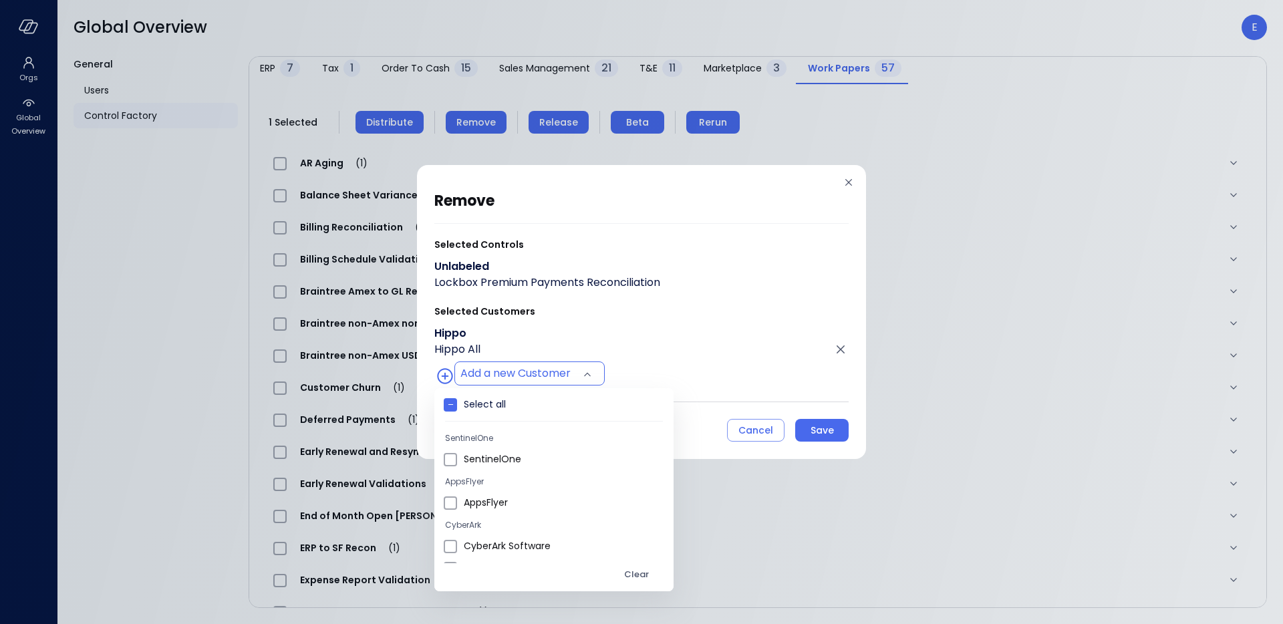
click at [820, 428] on div at bounding box center [641, 312] width 1283 height 624
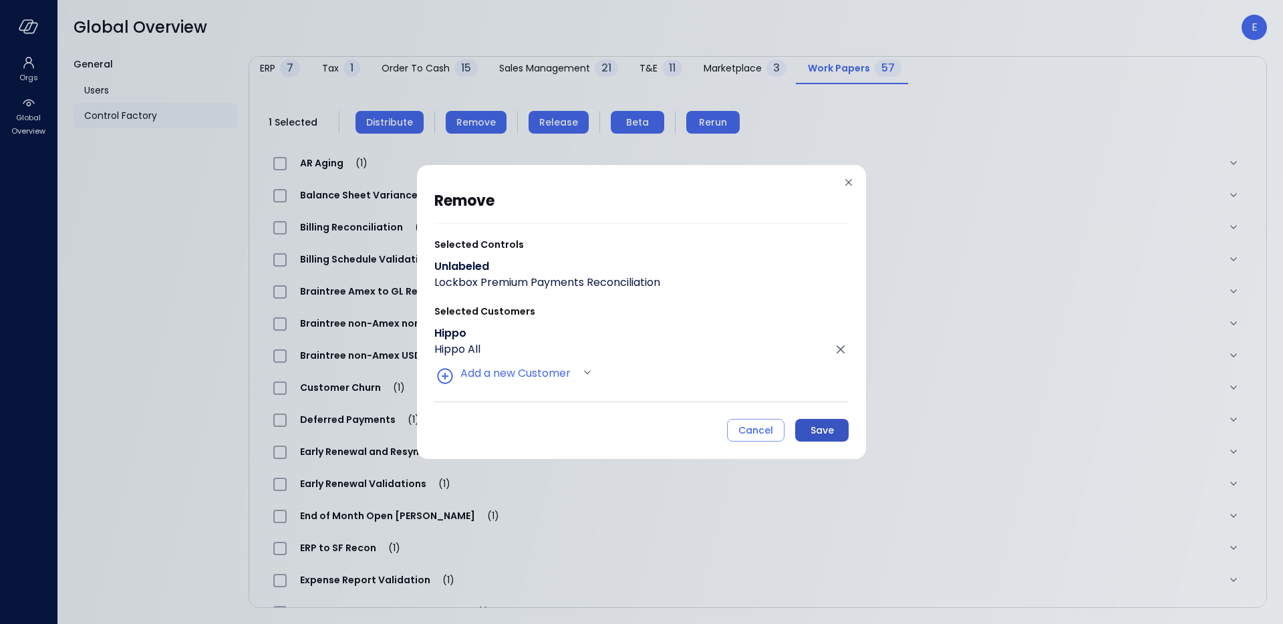
click at [821, 432] on div "Save" at bounding box center [822, 430] width 23 height 17
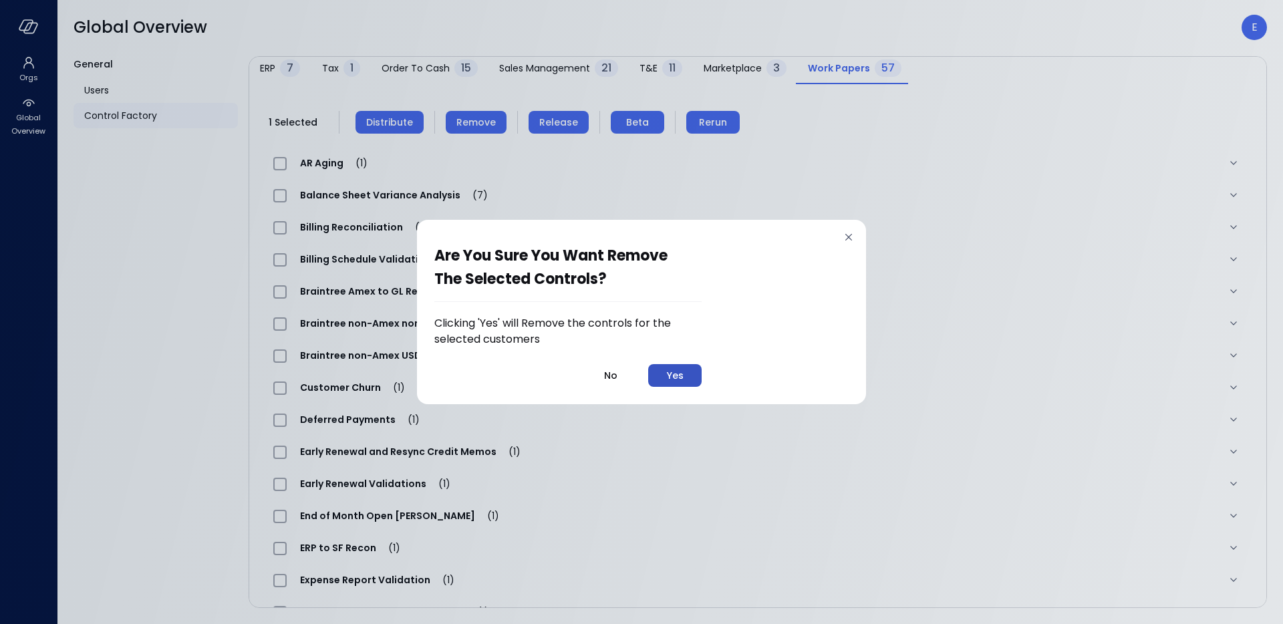
click at [679, 380] on div "Yes" at bounding box center [675, 376] width 17 height 17
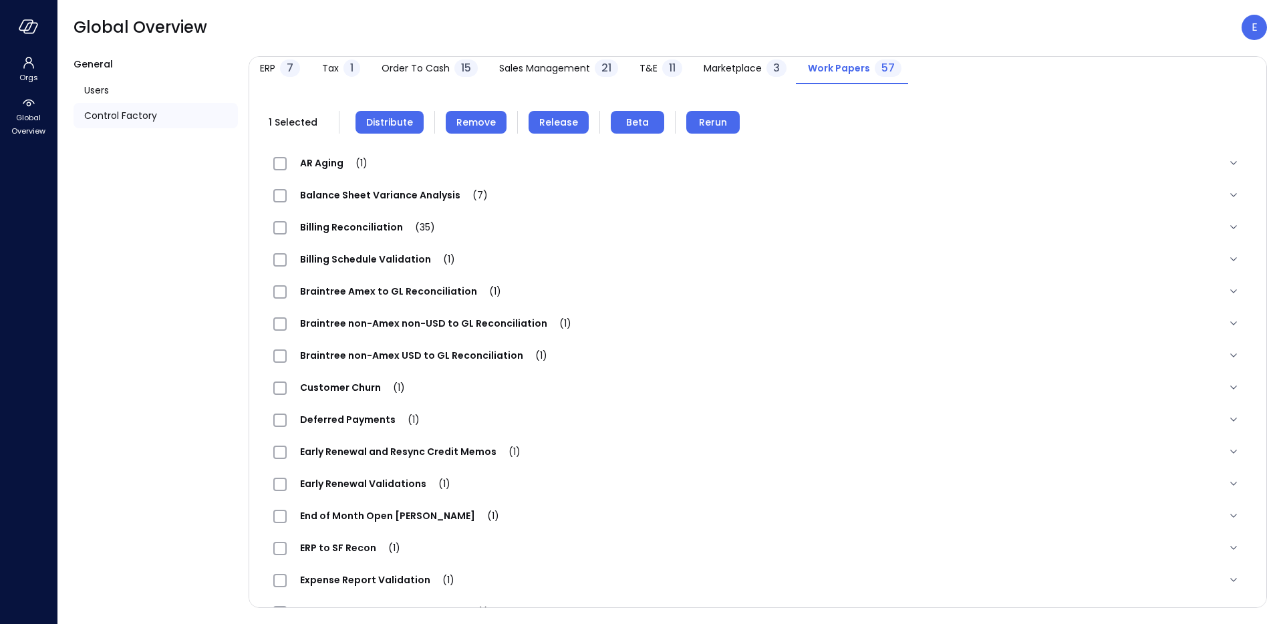
click at [396, 124] on span "Distribute" at bounding box center [389, 122] width 47 height 15
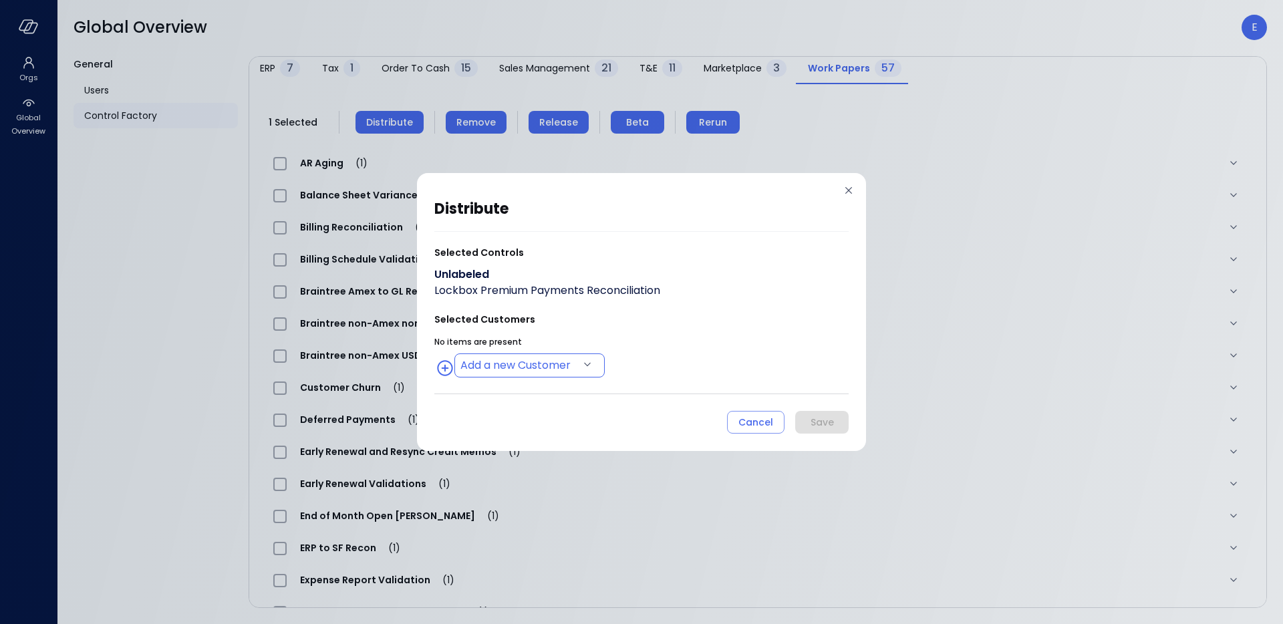
click at [521, 369] on body "Orgs Global Overview Global Overview E General Users Control Factory ​ ​ ERP 7 …" at bounding box center [641, 312] width 1283 height 624
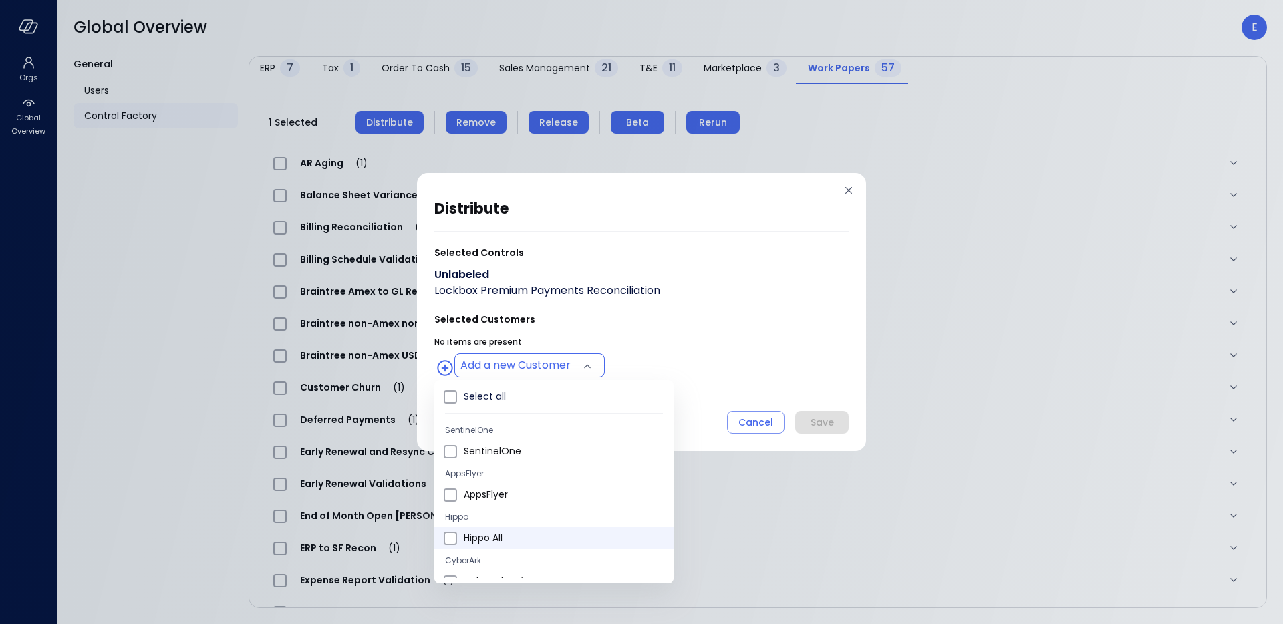
click at [495, 536] on span "Hippo All" at bounding box center [563, 538] width 199 height 14
type input "**********"
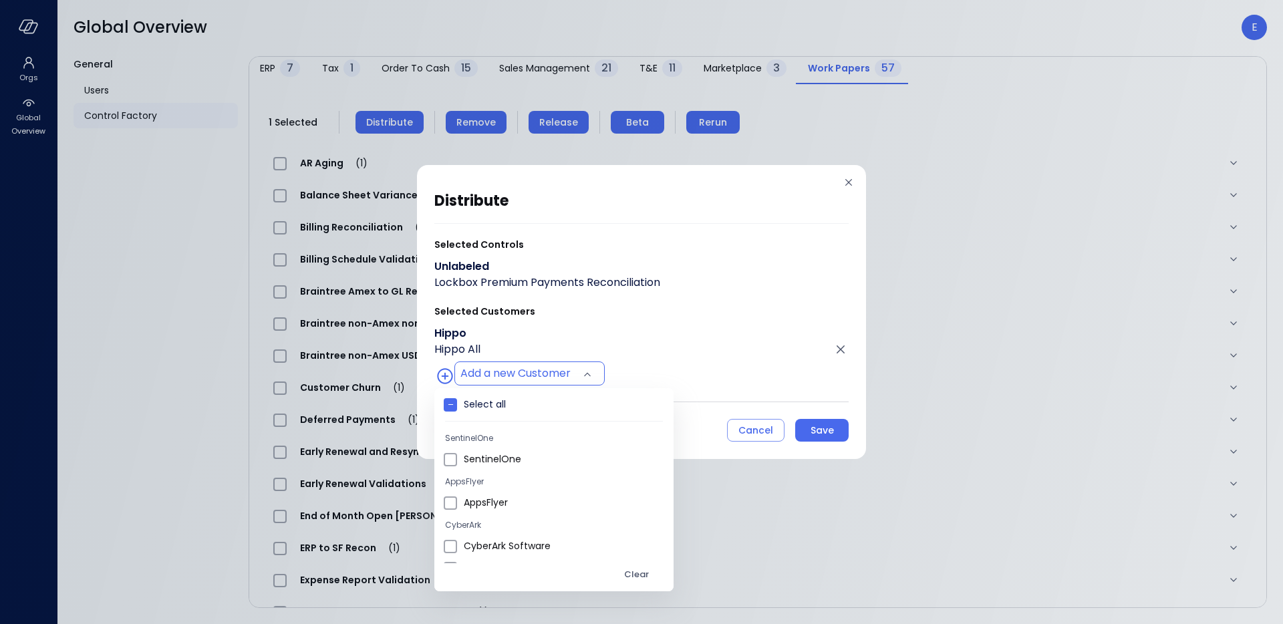
click at [835, 428] on div at bounding box center [641, 312] width 1283 height 624
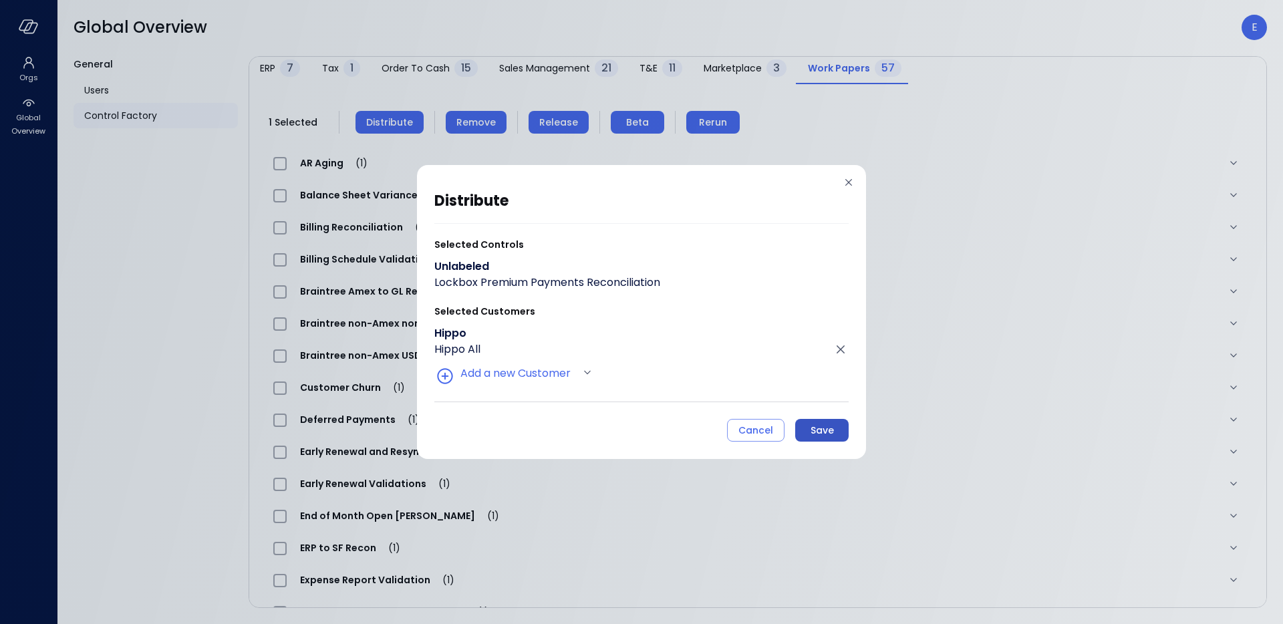
click at [826, 434] on div "Save" at bounding box center [822, 430] width 23 height 17
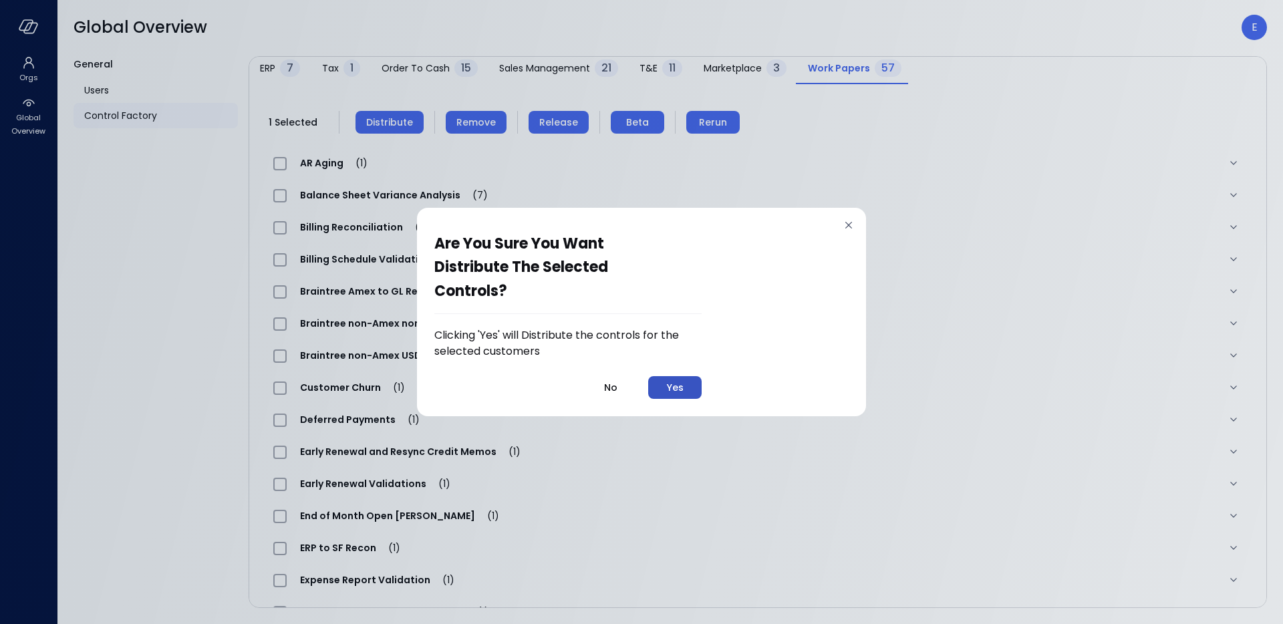
click at [667, 390] on button "Yes" at bounding box center [674, 387] width 53 height 23
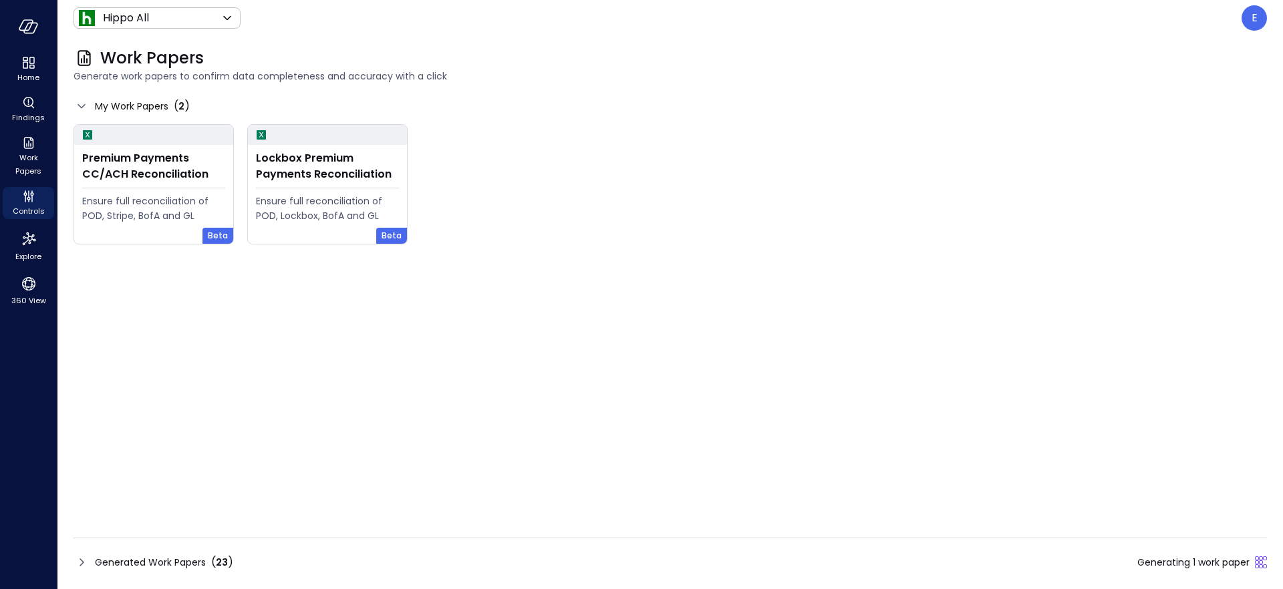
click at [108, 566] on span "Generated Work Papers" at bounding box center [150, 562] width 111 height 15
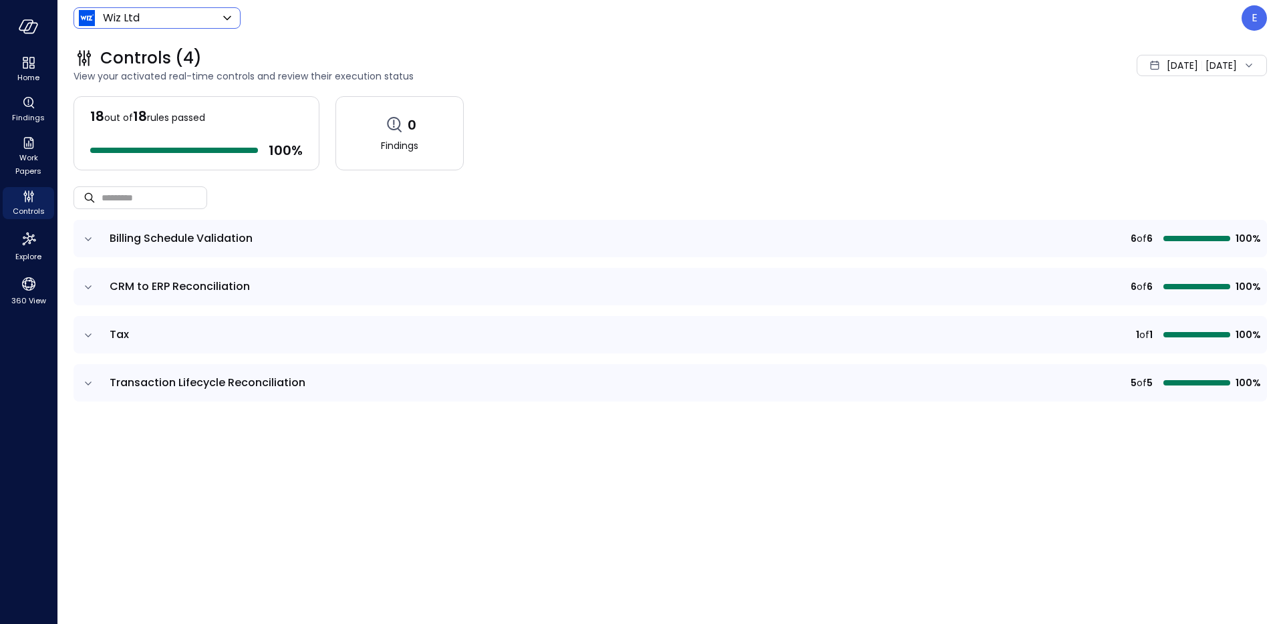
click at [140, 15] on body "Home Findings Work Papers Controls Explore 360 View Wiz Ltd ****** ​ E Controls…" at bounding box center [641, 312] width 1283 height 624
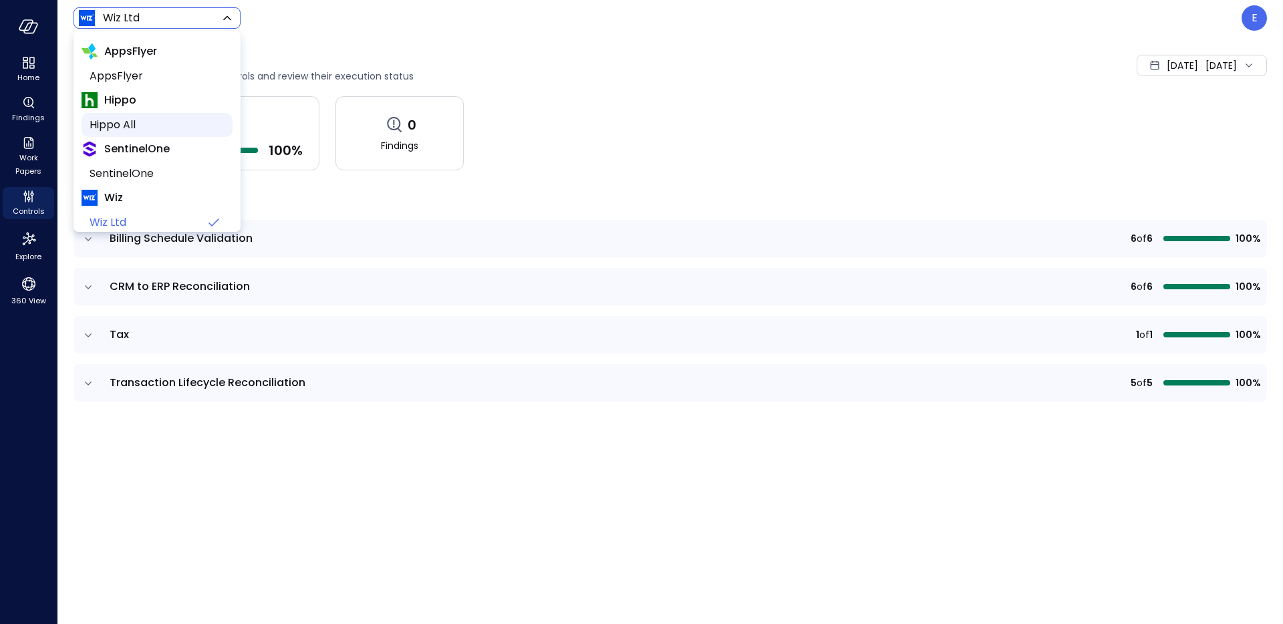
click at [140, 121] on span "Hippo All" at bounding box center [156, 125] width 132 height 16
type input "*******"
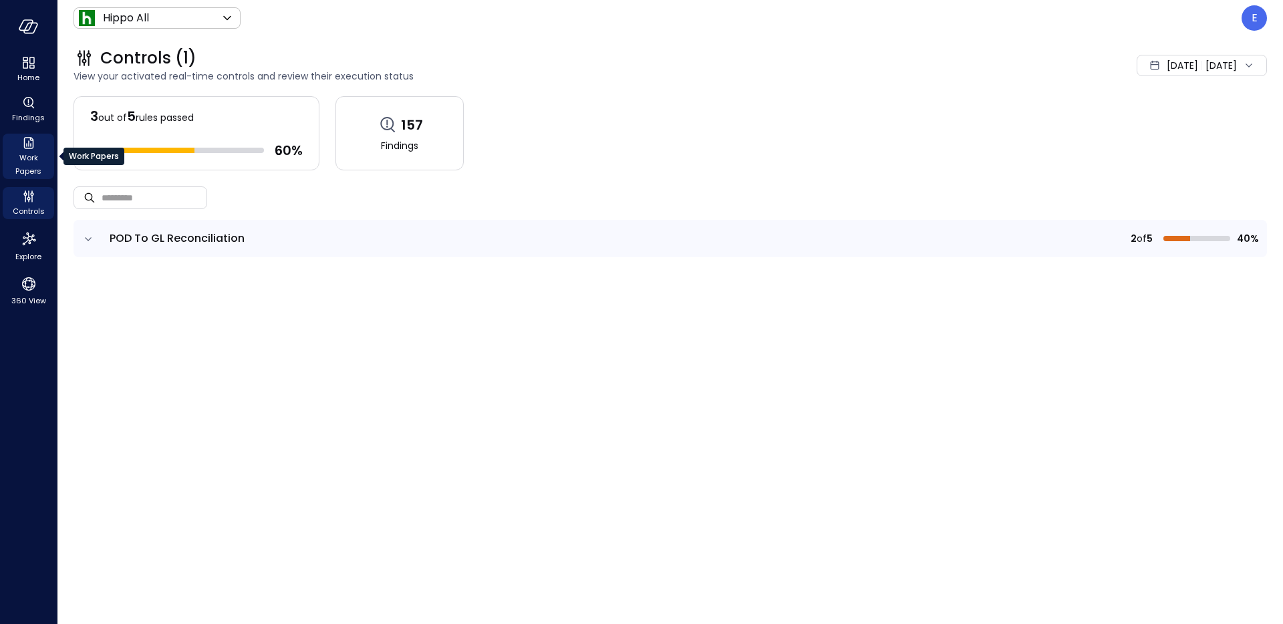
click at [25, 142] on icon "Work Papers" at bounding box center [29, 143] width 16 height 16
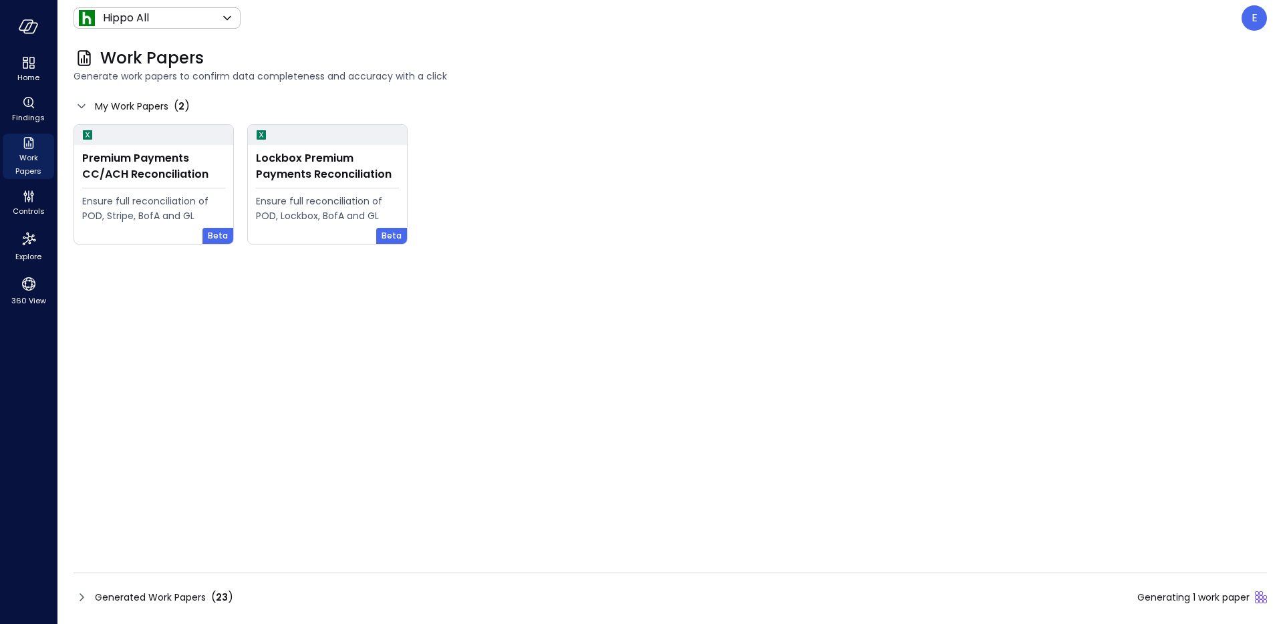
click at [136, 602] on span "Generated Work Papers" at bounding box center [150, 597] width 111 height 15
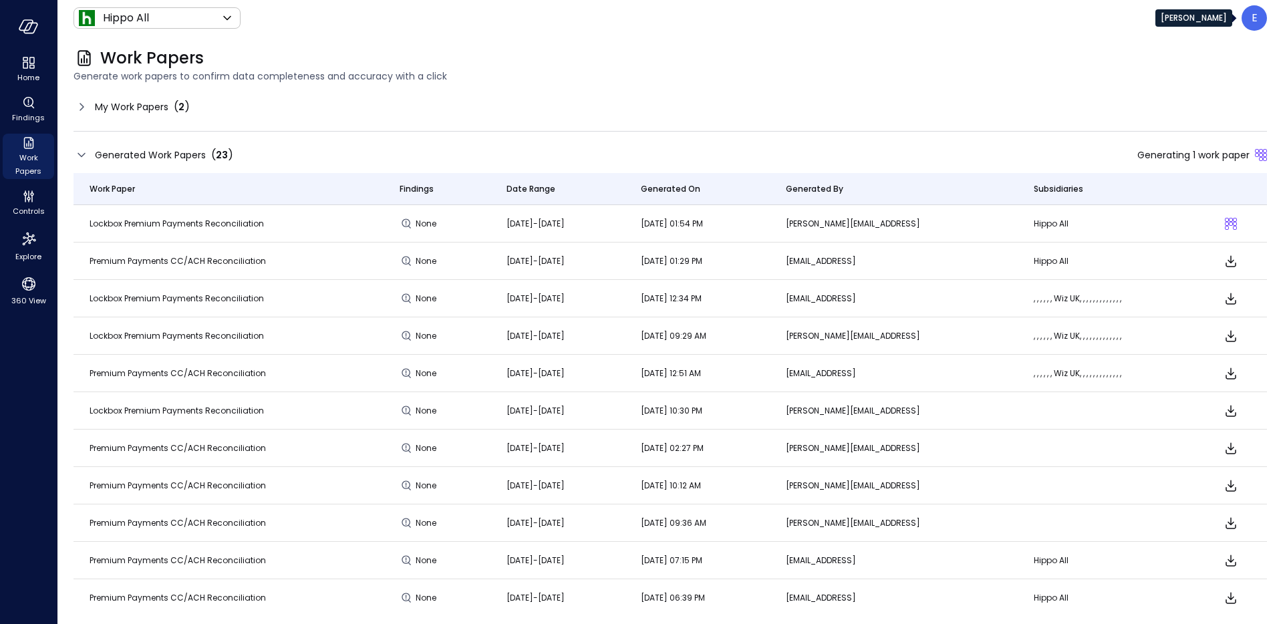
click at [1261, 20] on div "E" at bounding box center [1254, 17] width 25 height 25
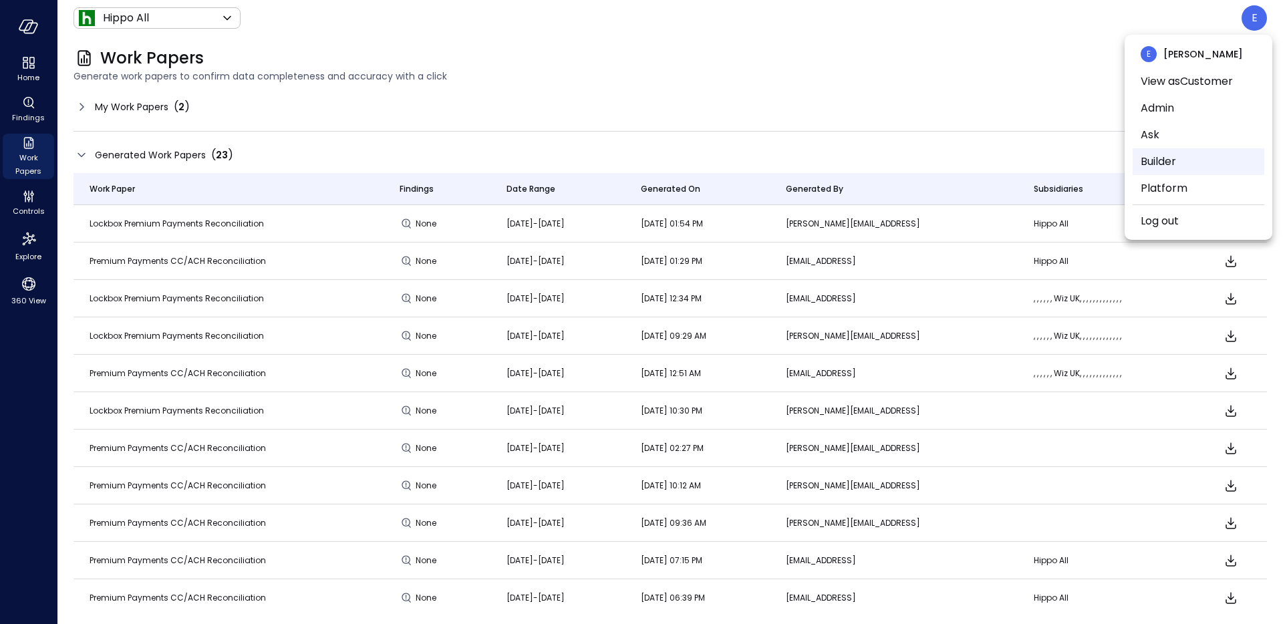
click at [1181, 160] on li "Builder" at bounding box center [1199, 161] width 132 height 27
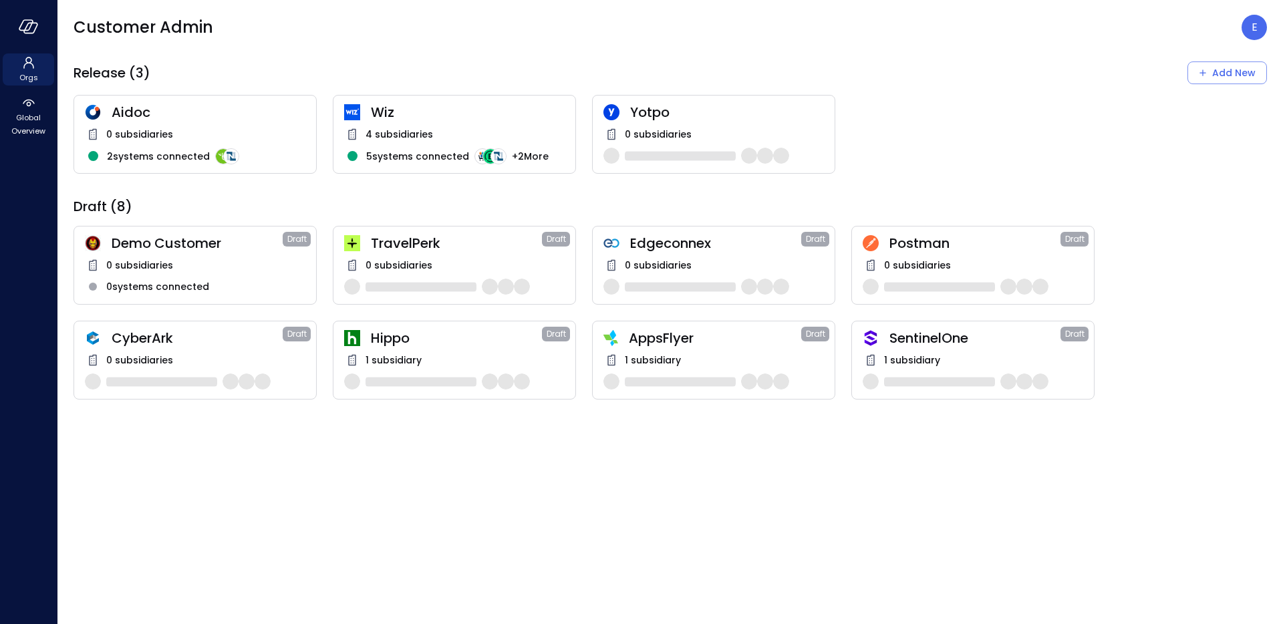
click at [753, 363] on div "1 subsidiary" at bounding box center [713, 360] width 221 height 16
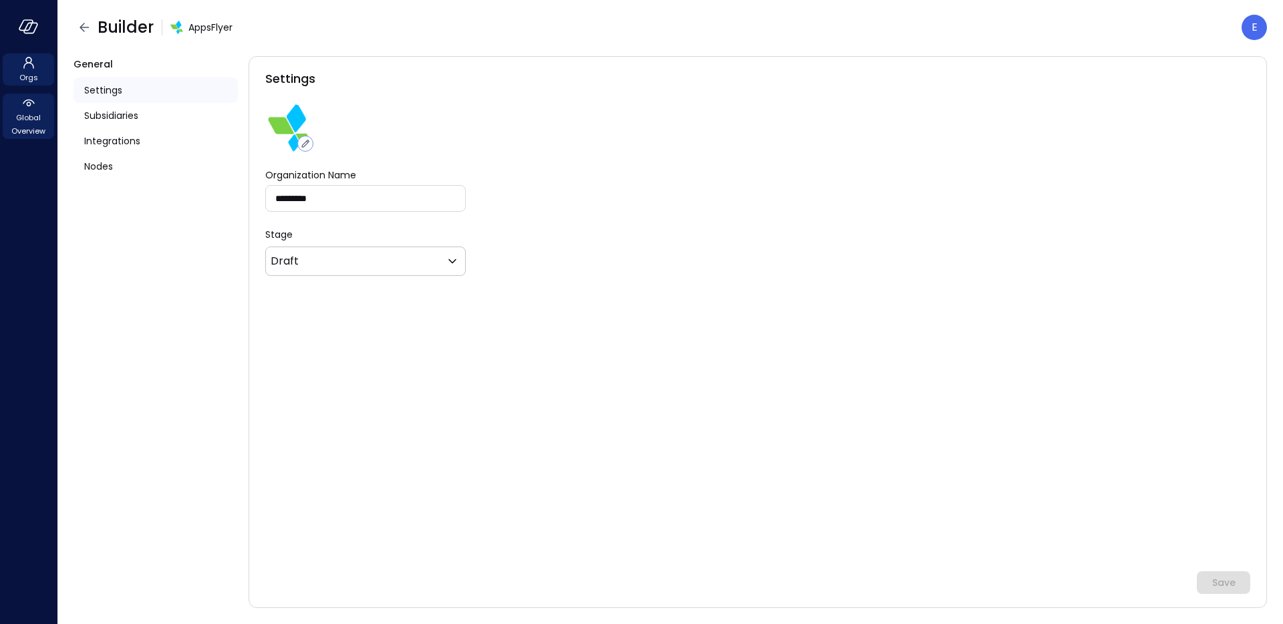
click at [34, 122] on span "Global Overview" at bounding box center [28, 124] width 41 height 27
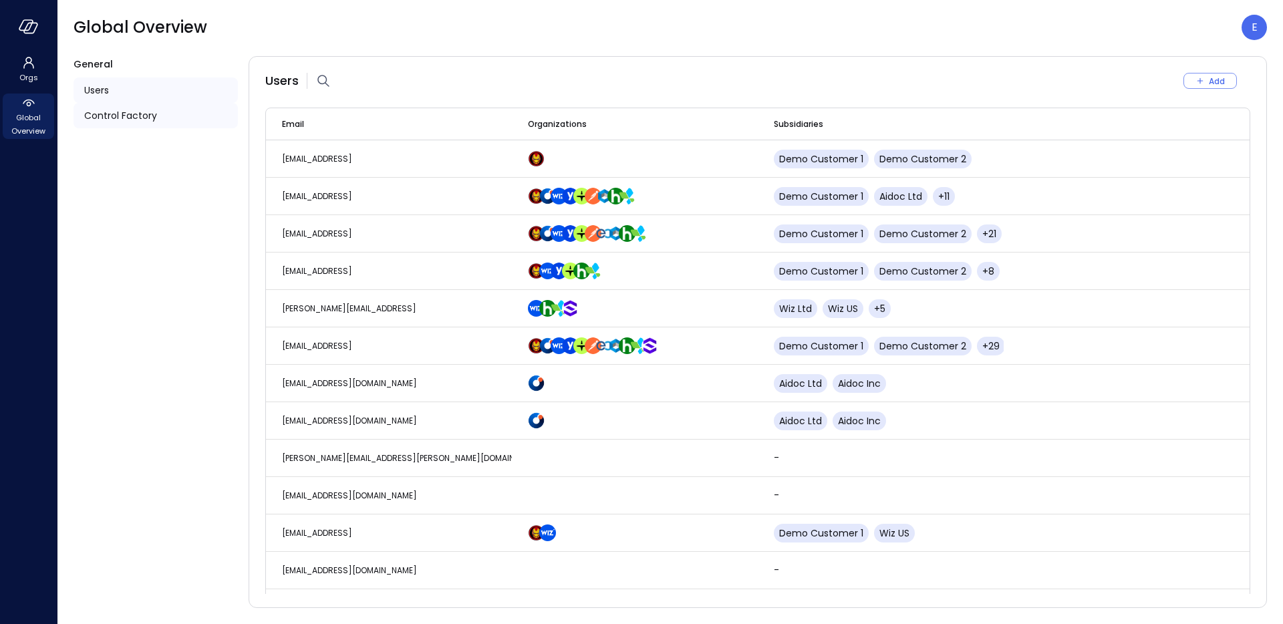
click at [125, 114] on span "Control Factory" at bounding box center [120, 115] width 73 height 15
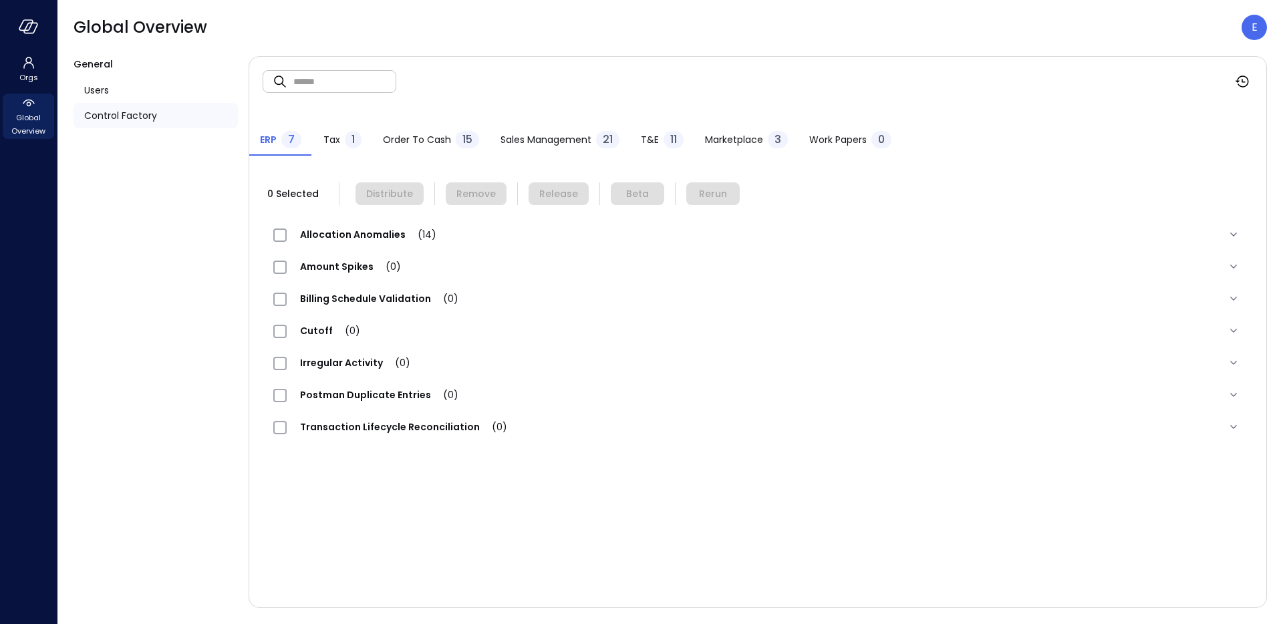
click at [848, 140] on span "Work Papers" at bounding box center [837, 139] width 57 height 15
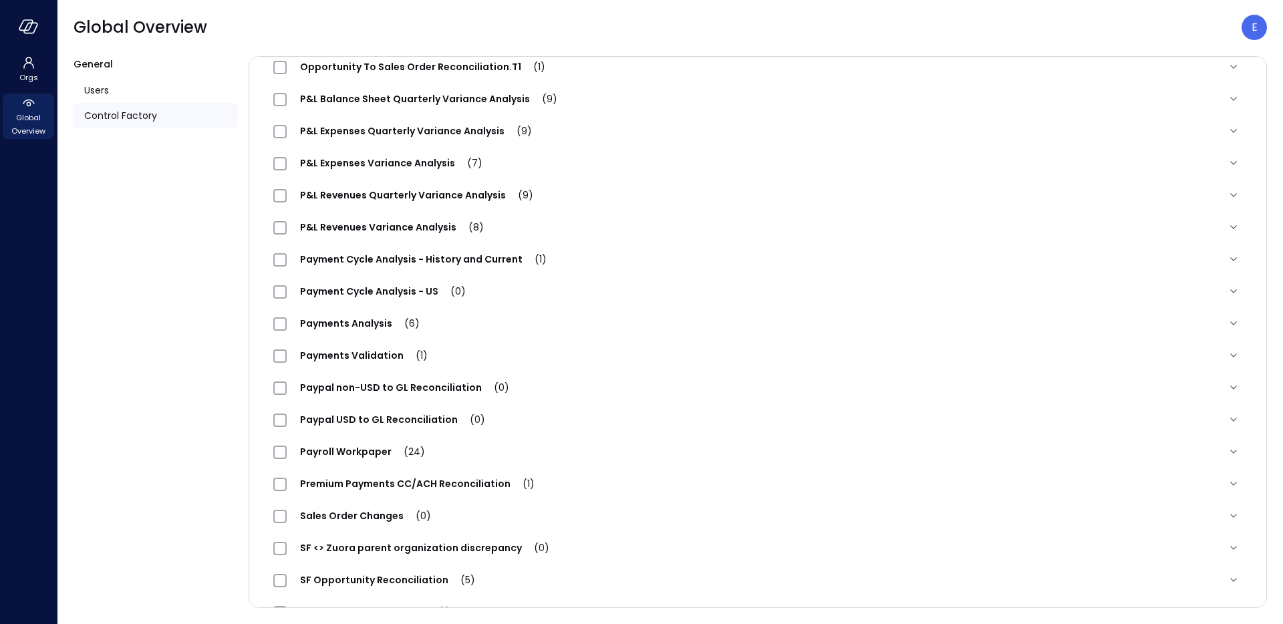
scroll to position [1034, 0]
click at [409, 479] on span "Premium Payments CC/ACH Reconciliation (1)" at bounding box center [417, 482] width 261 height 13
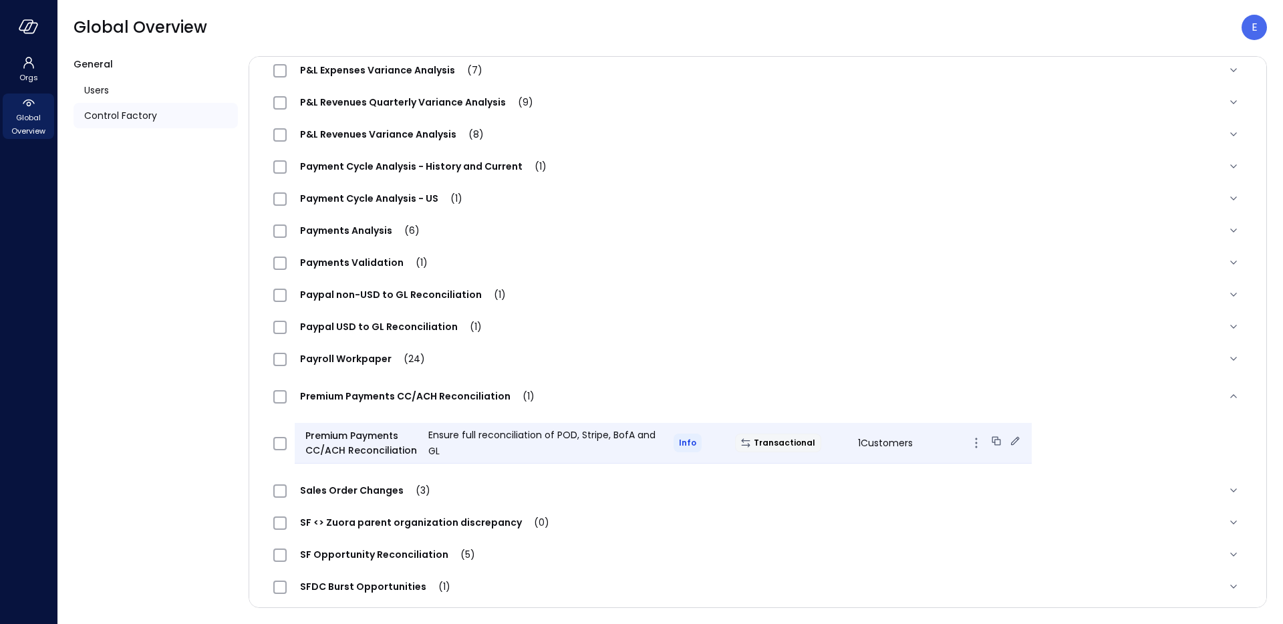
scroll to position [1153, 0]
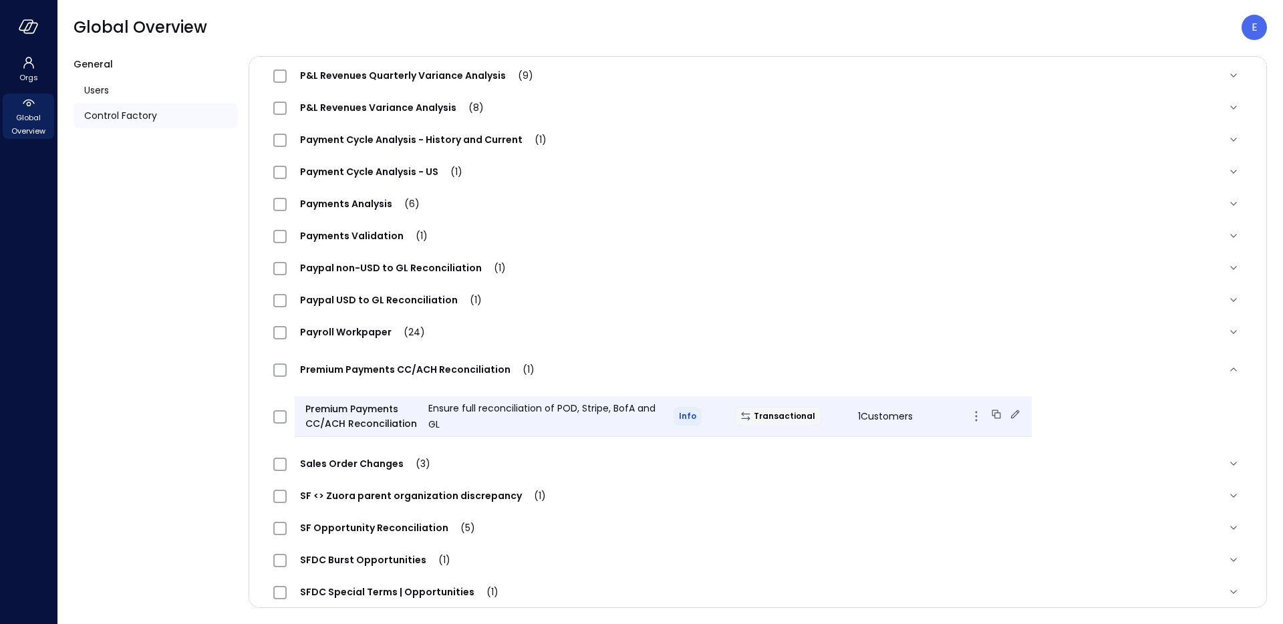
click at [1011, 414] on icon at bounding box center [1015, 414] width 9 height 9
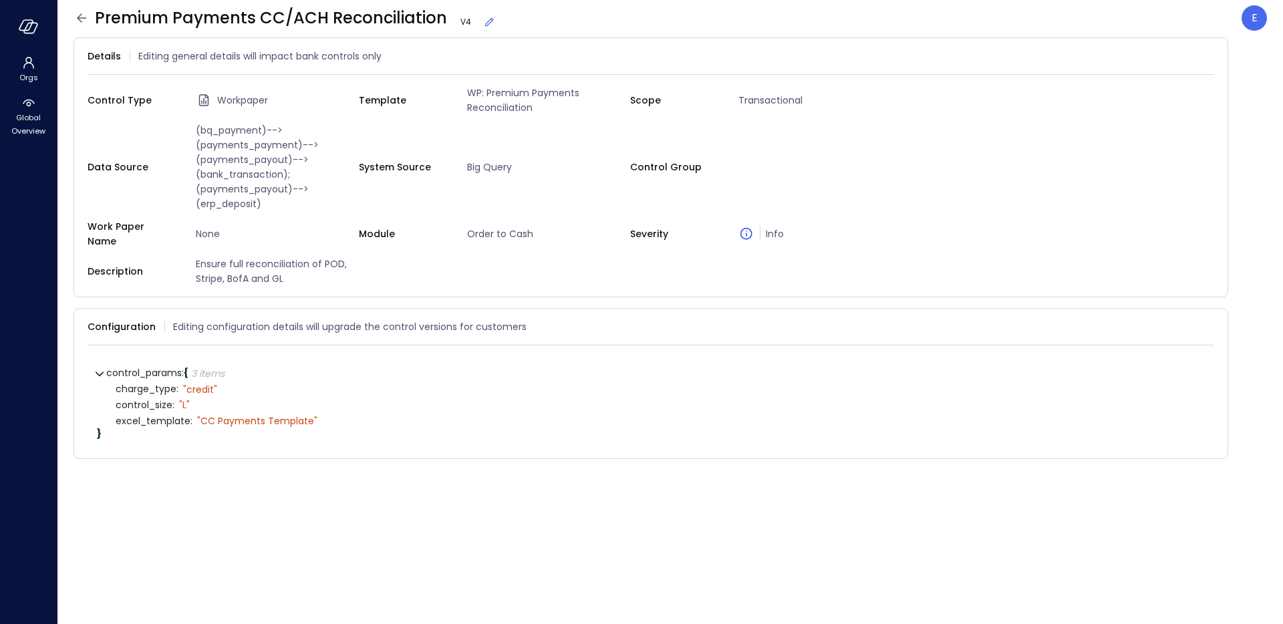
click at [76, 17] on icon at bounding box center [82, 18] width 16 height 16
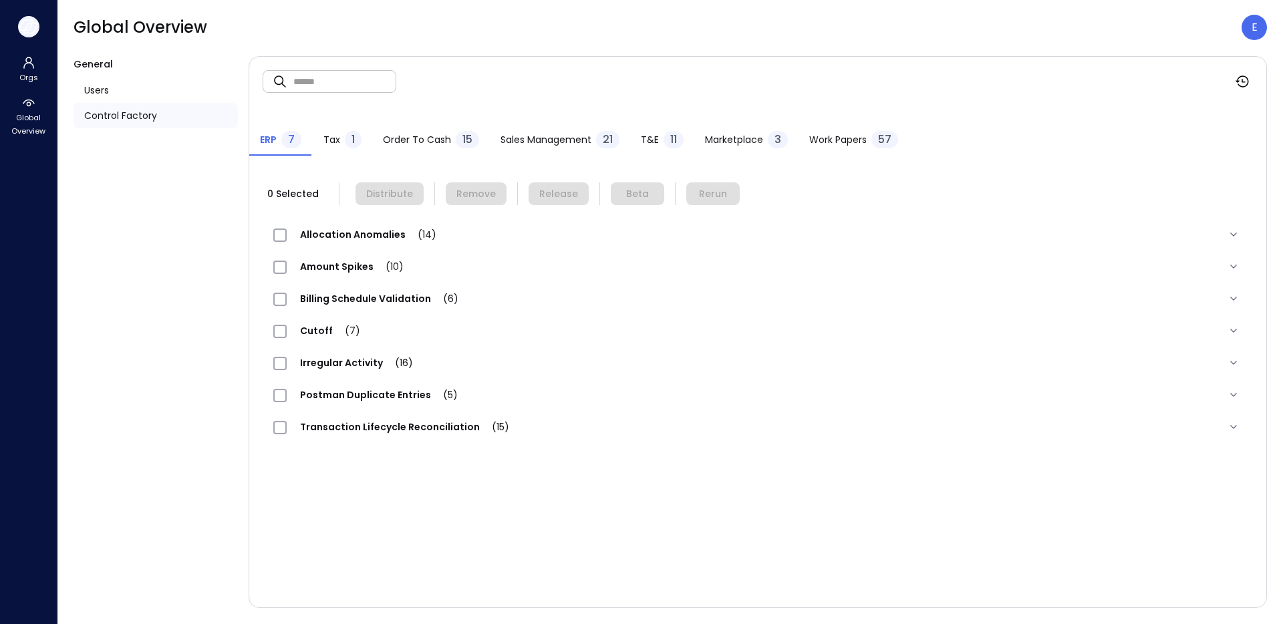
click at [24, 23] on icon "button" at bounding box center [29, 26] width 20 height 15
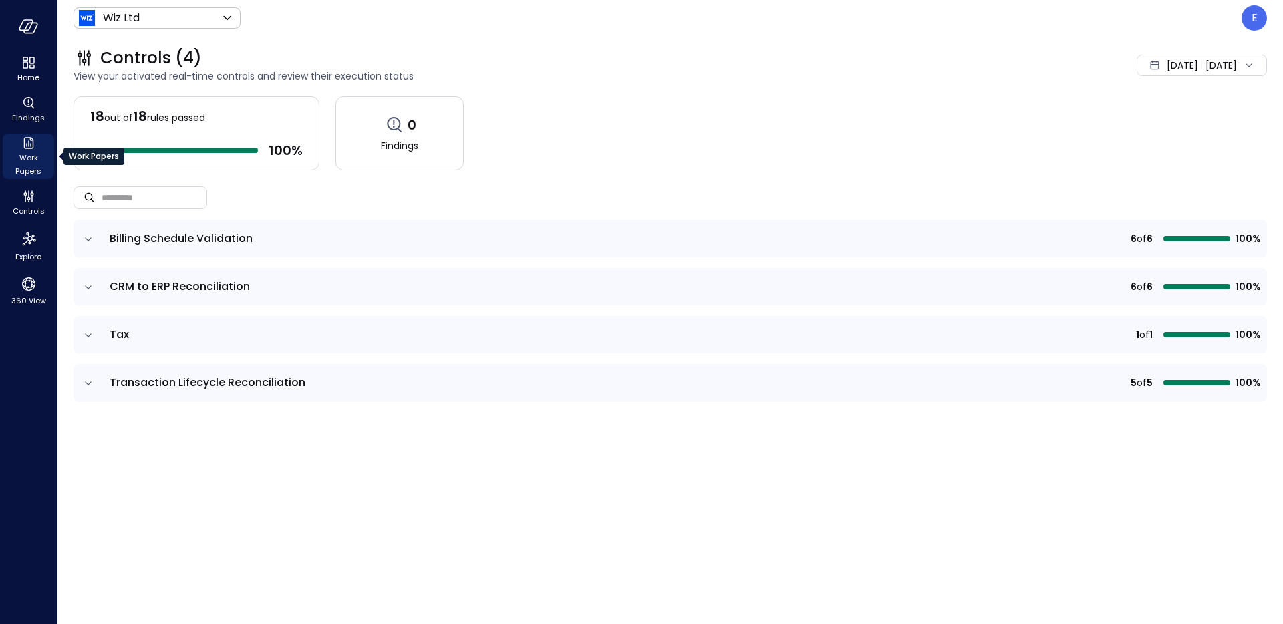
click at [32, 142] on icon "Work Papers" at bounding box center [29, 143] width 16 height 16
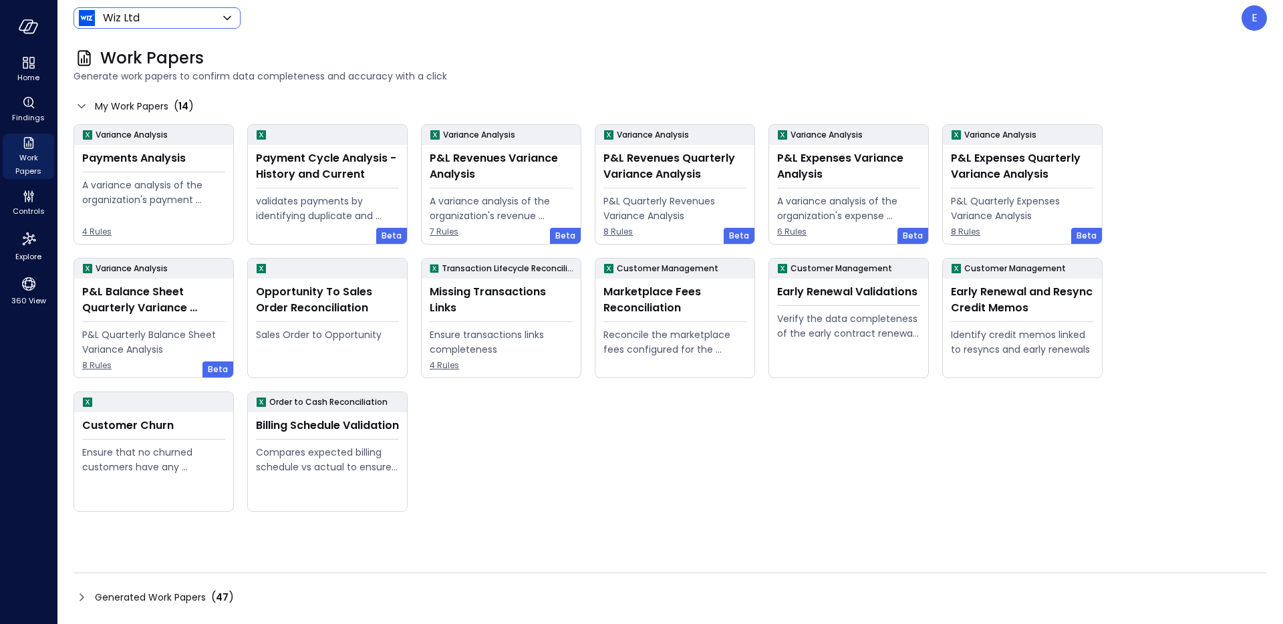
click at [198, 17] on body "Home Findings Work Papers Controls Explore 360 View Wiz Ltd ****** ​ E Work Pap…" at bounding box center [641, 312] width 1283 height 624
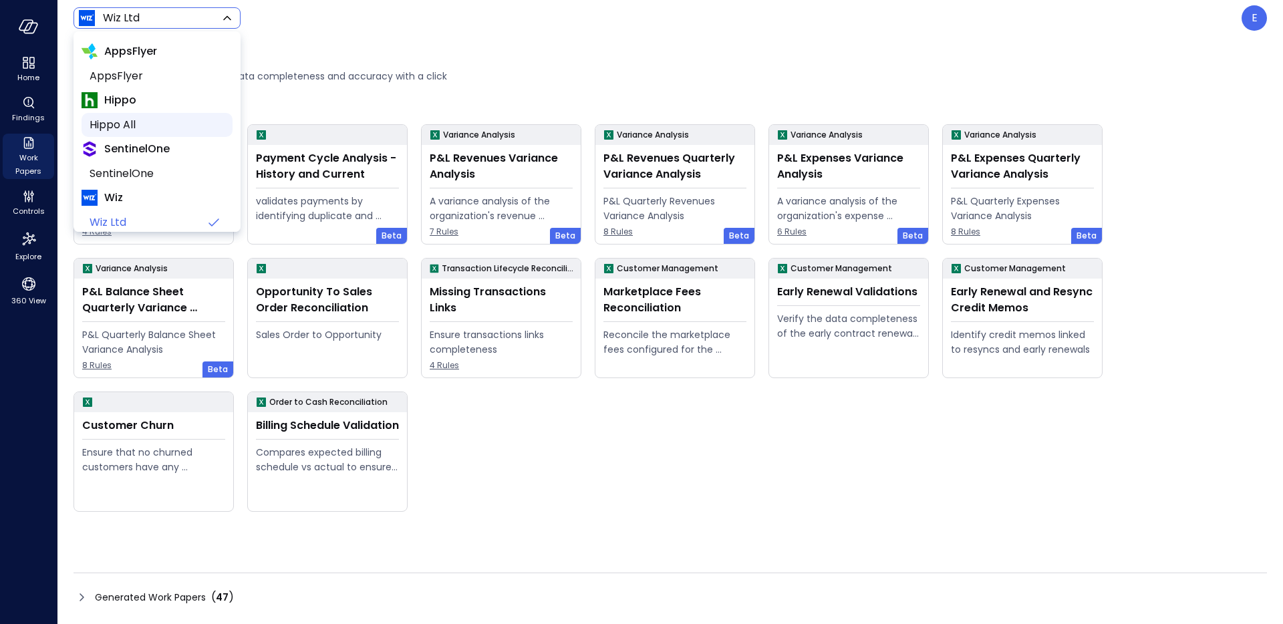
click at [152, 124] on span "Hippo All" at bounding box center [156, 125] width 132 height 16
type input "*******"
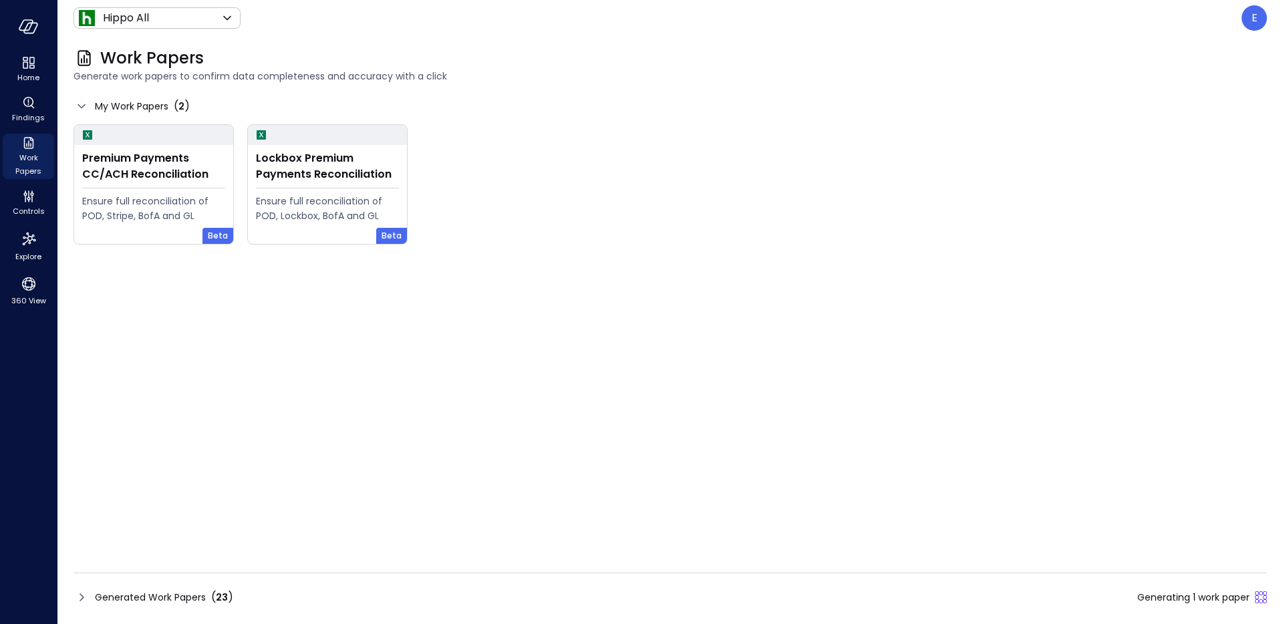
click at [127, 596] on span "Generated Work Papers" at bounding box center [150, 597] width 111 height 15
click at [167, 593] on span "Generated Work Papers" at bounding box center [150, 597] width 111 height 15
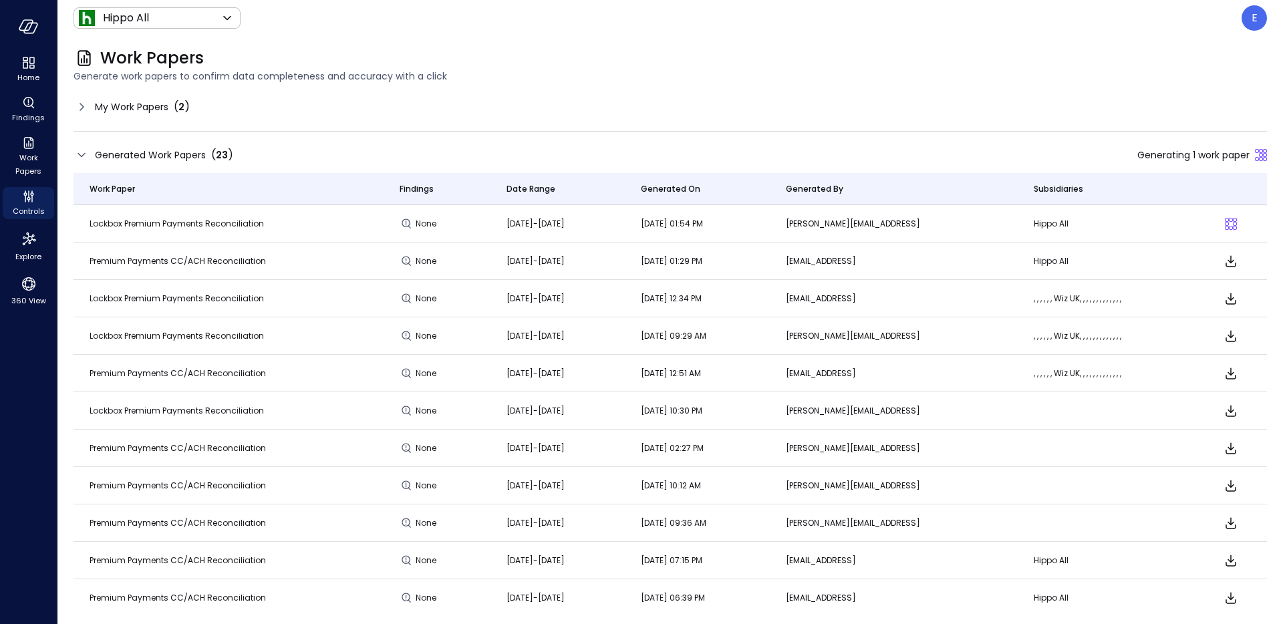
click at [119, 156] on span "Generated Work Papers" at bounding box center [150, 155] width 111 height 15
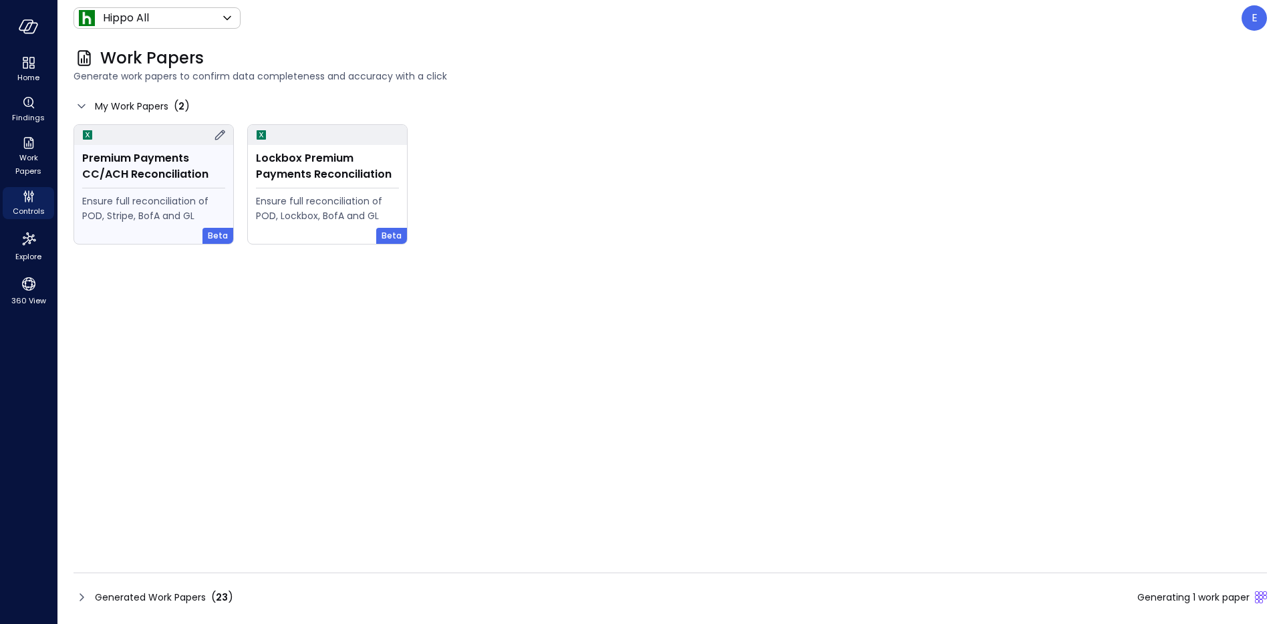
click at [154, 172] on div "Premium Payments CC/ACH Reconciliation" at bounding box center [153, 166] width 143 height 32
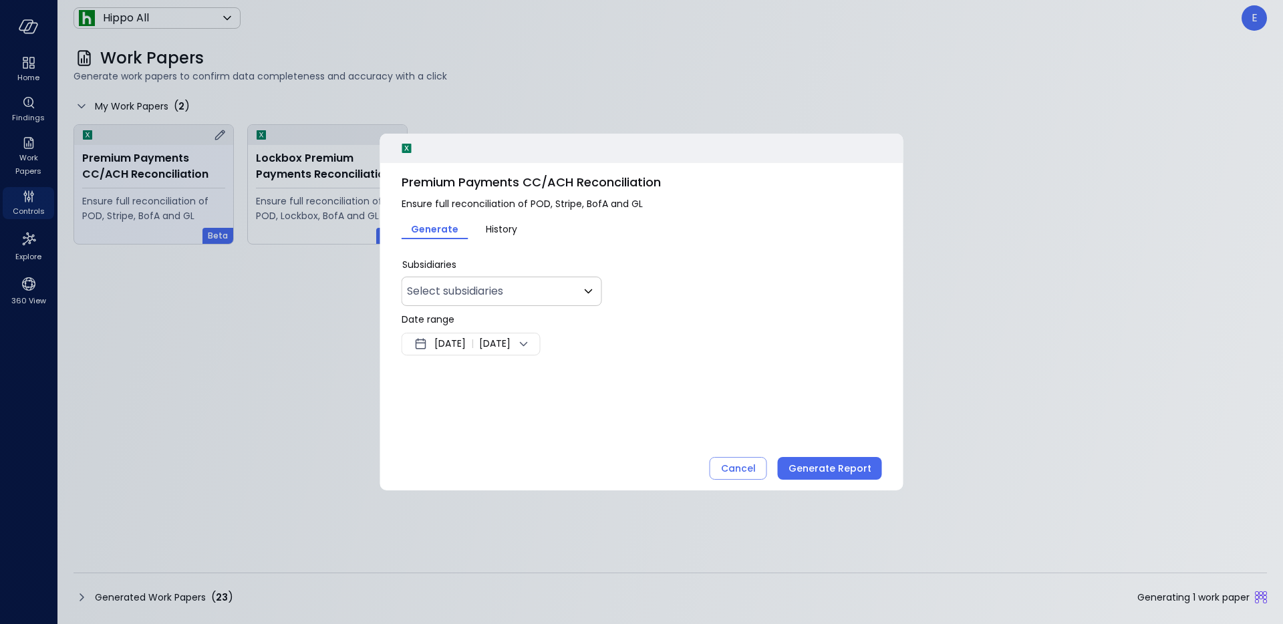
type input "***"
click at [466, 344] on span "[DATE]" at bounding box center [449, 344] width 31 height 16
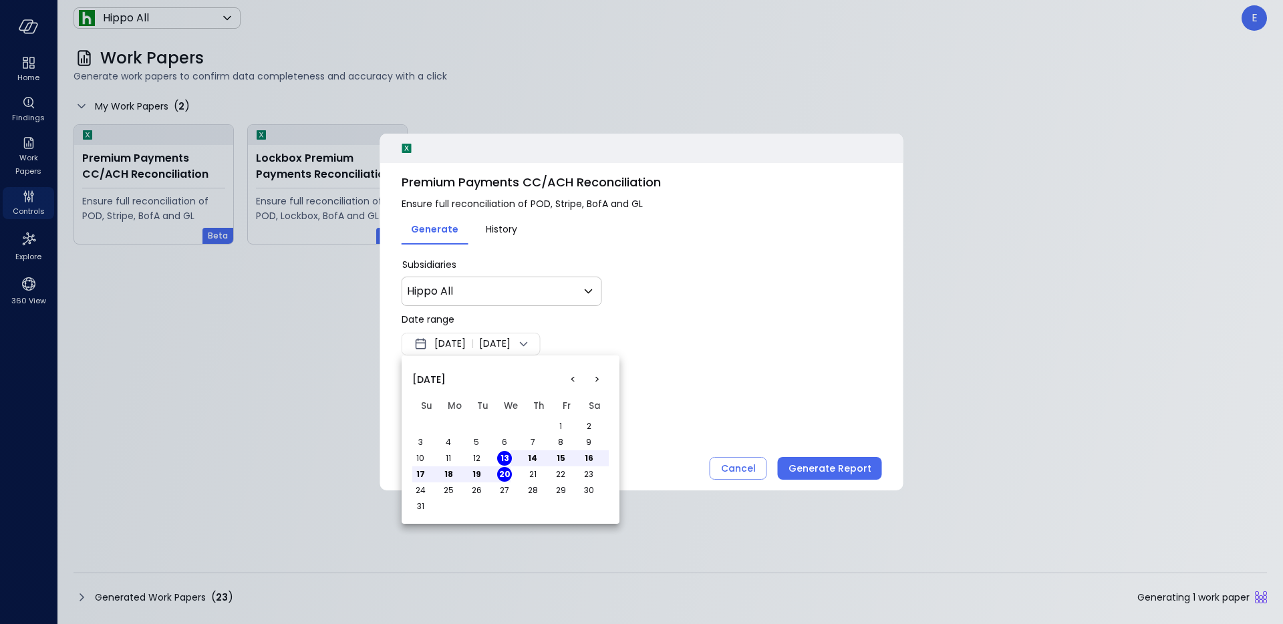
click at [573, 378] on button "<" at bounding box center [573, 380] width 24 height 24
click at [476, 423] on button "1" at bounding box center [476, 426] width 15 height 15
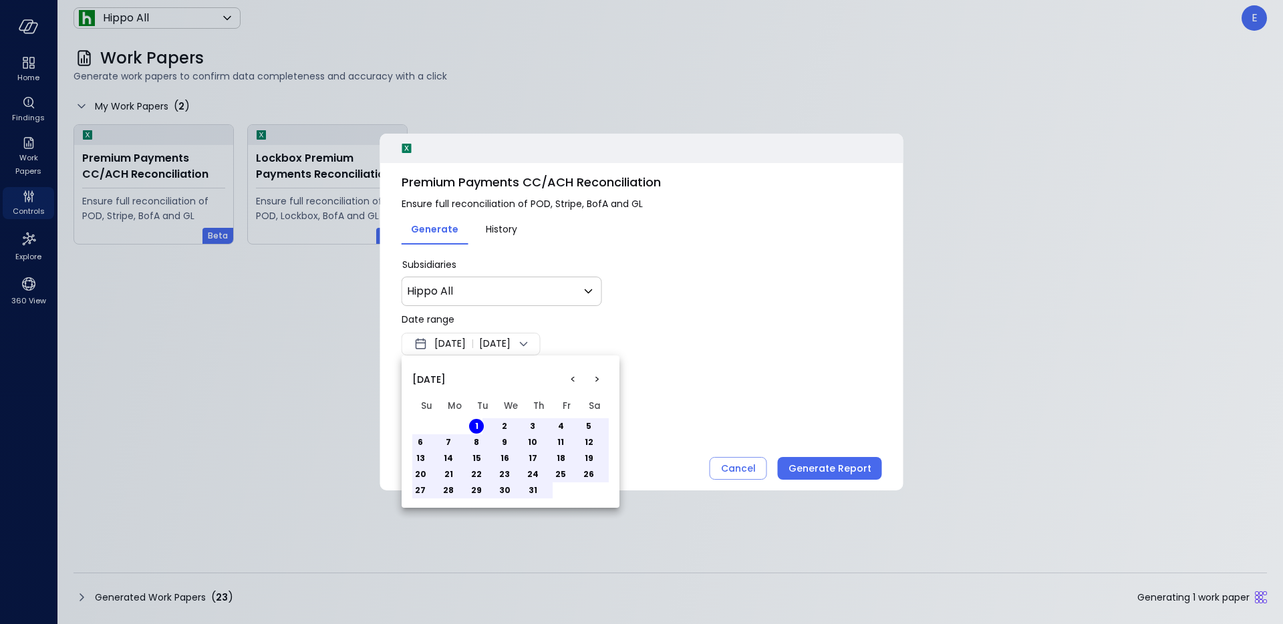
click at [539, 491] on button "31" at bounding box center [532, 490] width 15 height 15
click at [689, 426] on div at bounding box center [641, 312] width 1283 height 624
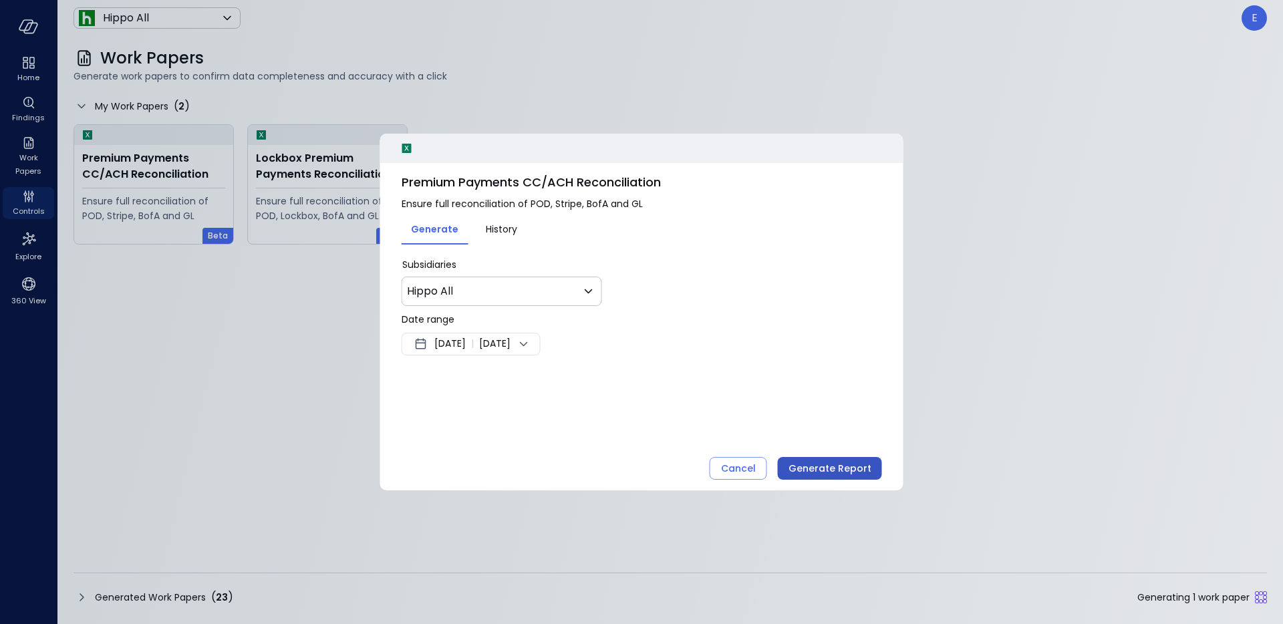
click at [829, 468] on div "Generate Report" at bounding box center [830, 468] width 83 height 17
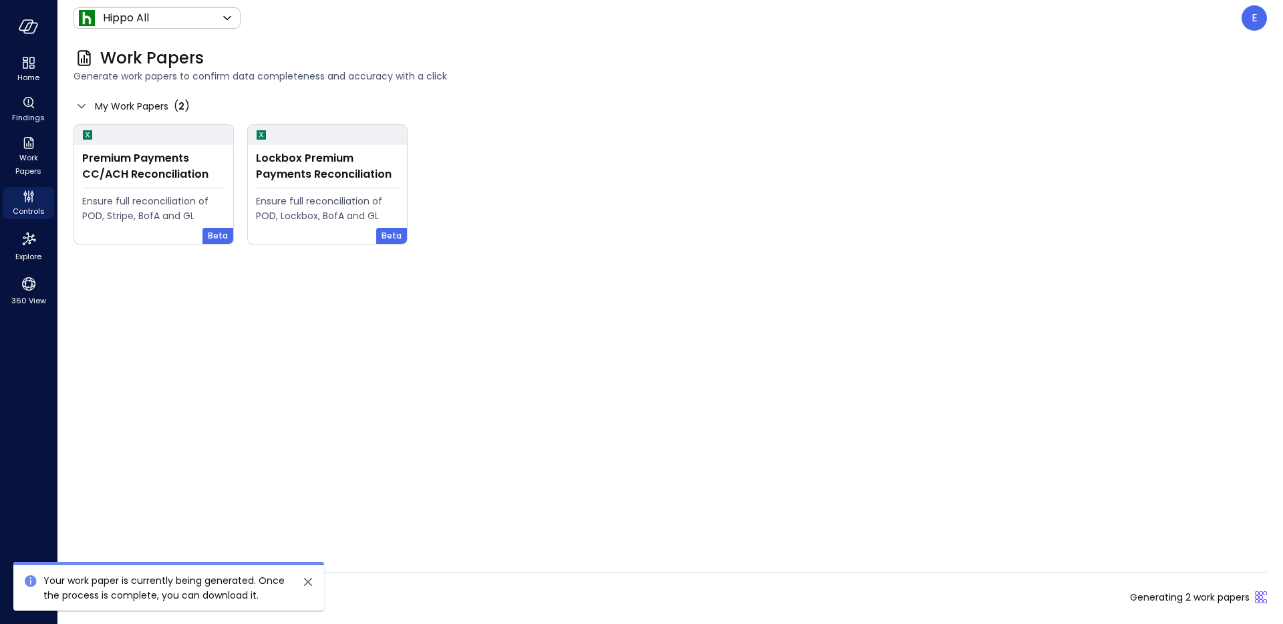
click at [405, 597] on div "Generated Work Papers ( 23 ) Generating 2 work papers" at bounding box center [671, 597] width 1194 height 21
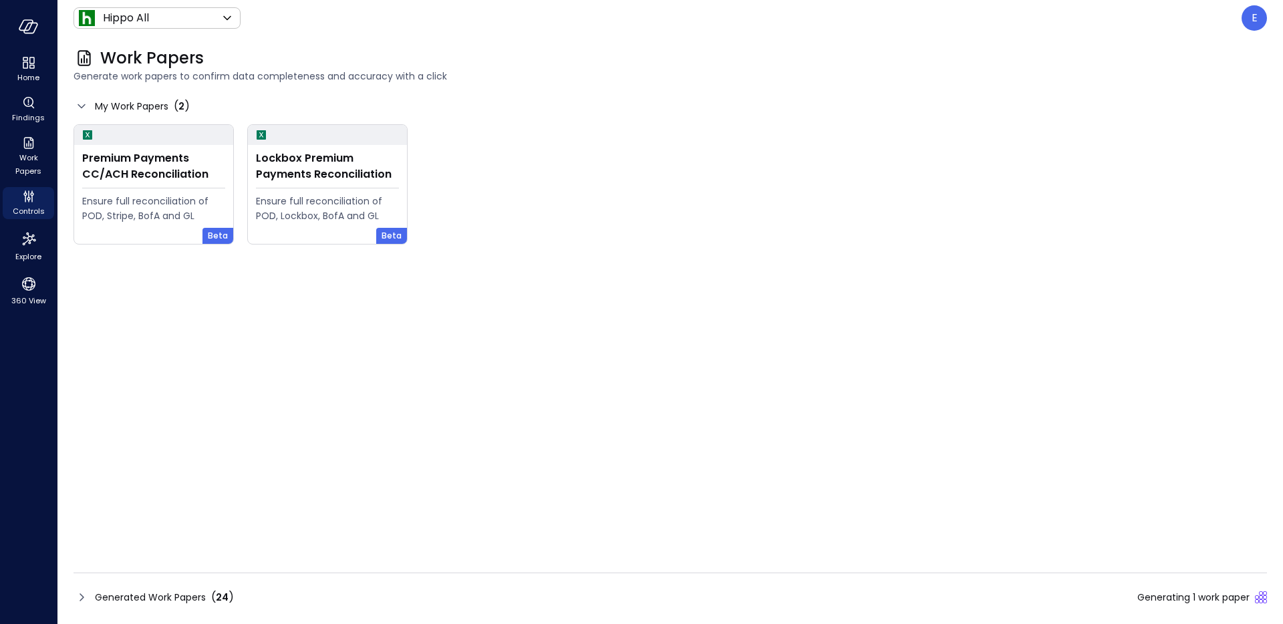
click at [148, 595] on span "Generated Work Papers" at bounding box center [150, 597] width 111 height 15
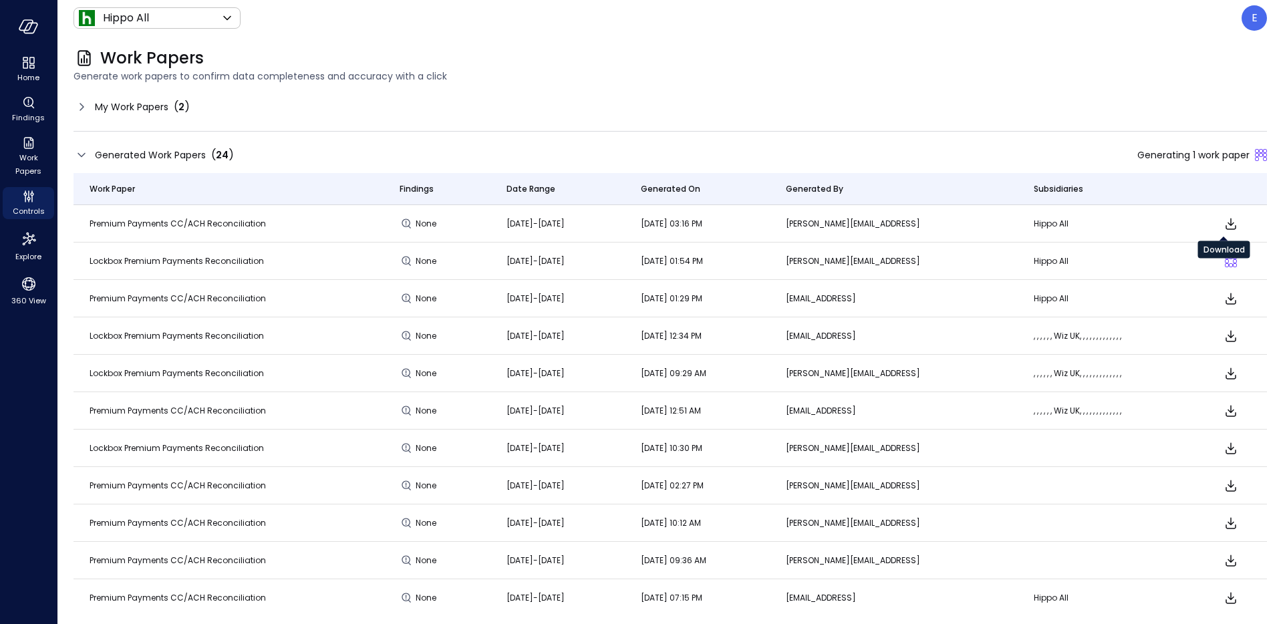
click at [1225, 222] on icon "Download" at bounding box center [1231, 224] width 16 height 16
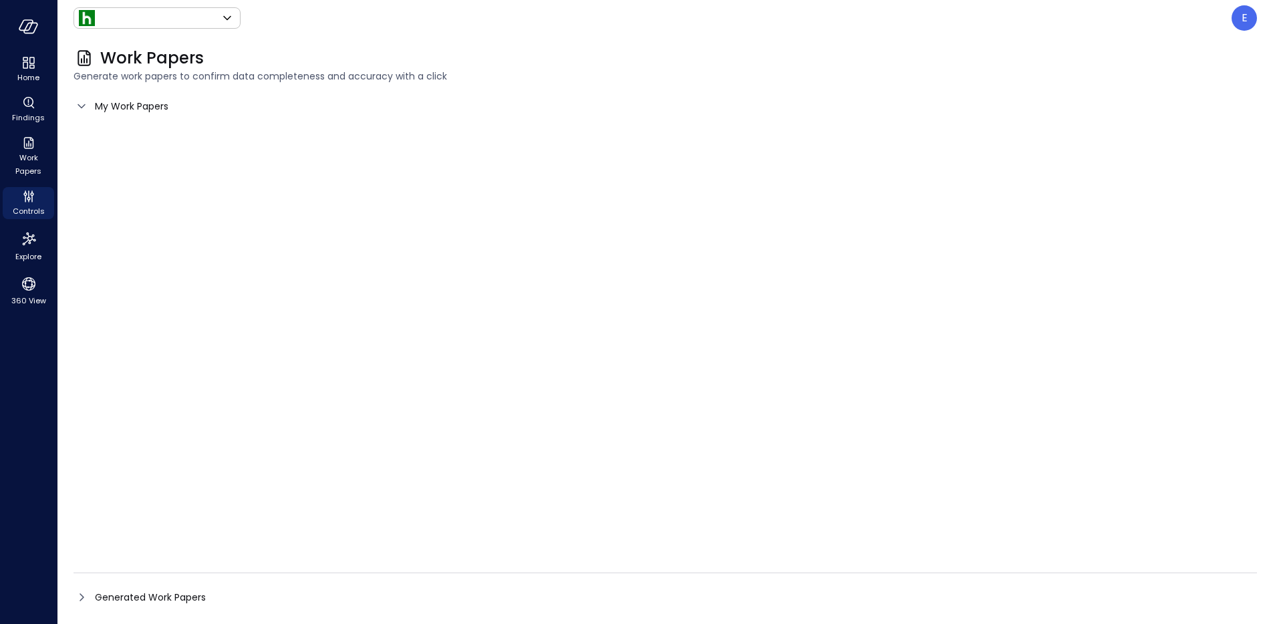
type input "*******"
